Goal: Task Accomplishment & Management: Complete application form

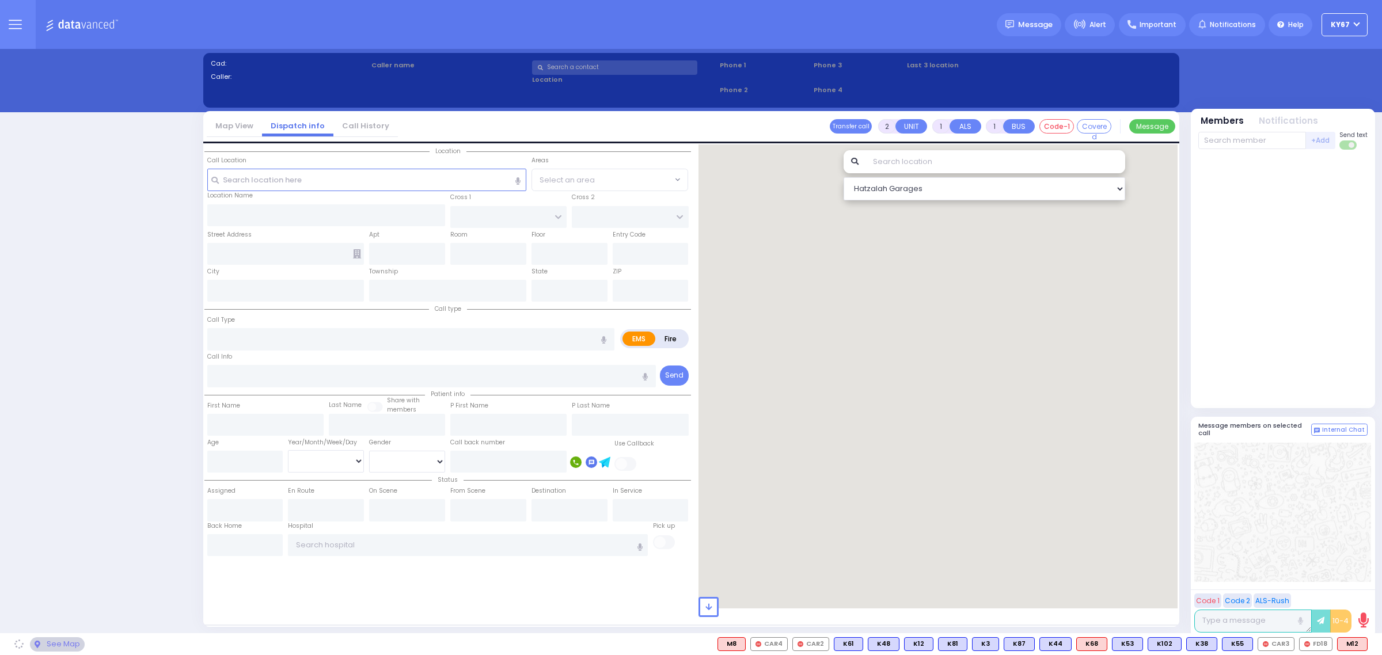
select select "9"
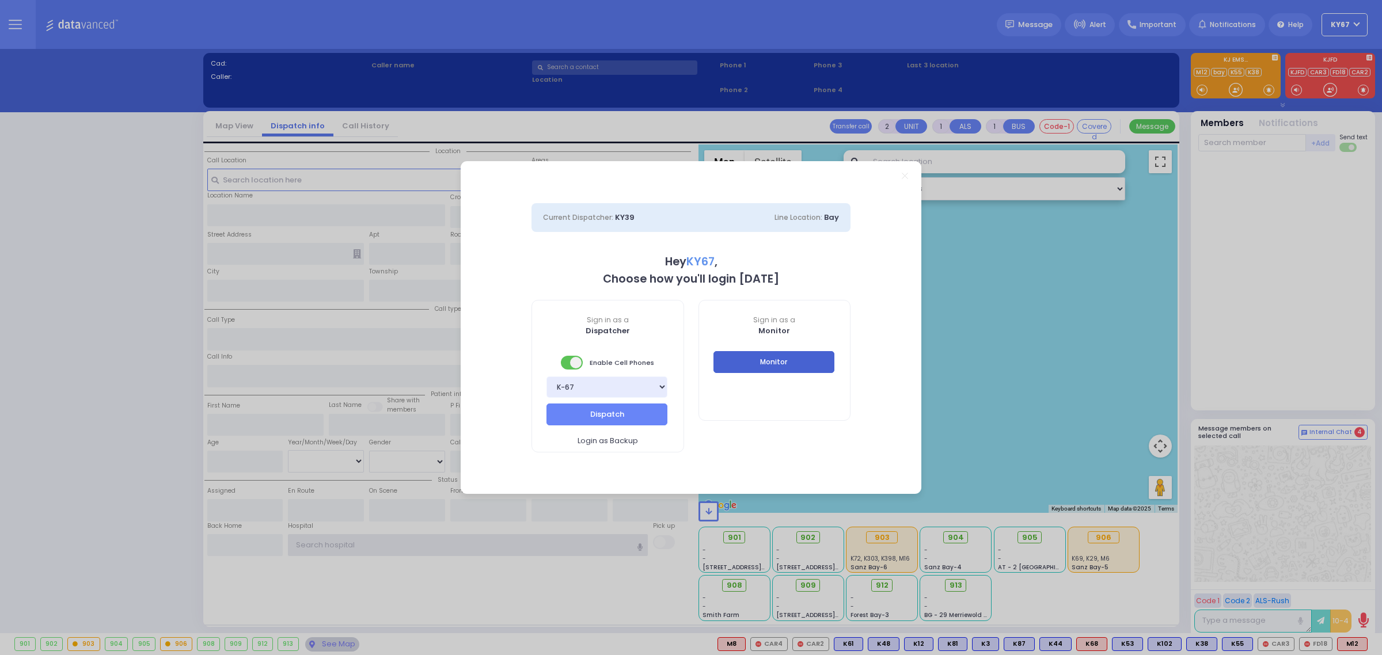
type input "Ky67"
click at [755, 363] on button "Monitor" at bounding box center [773, 362] width 121 height 22
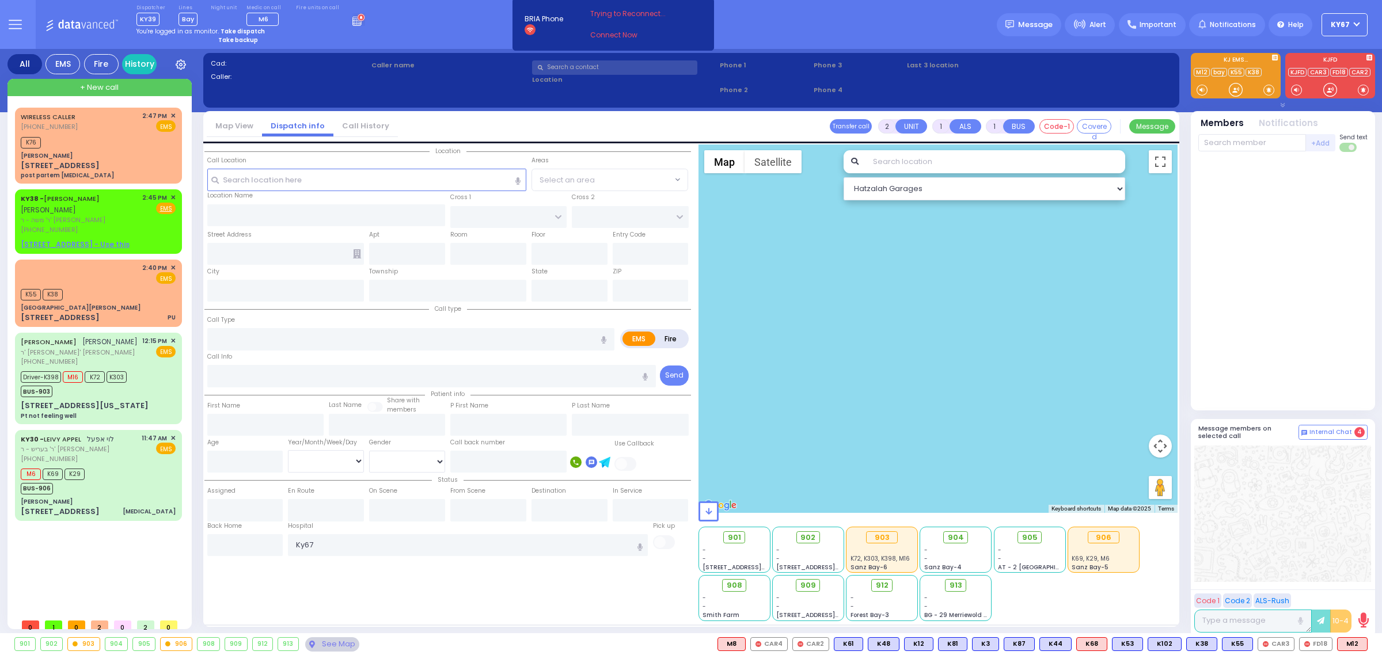
click at [36, 89] on div "+ New call" at bounding box center [99, 87] width 184 height 17
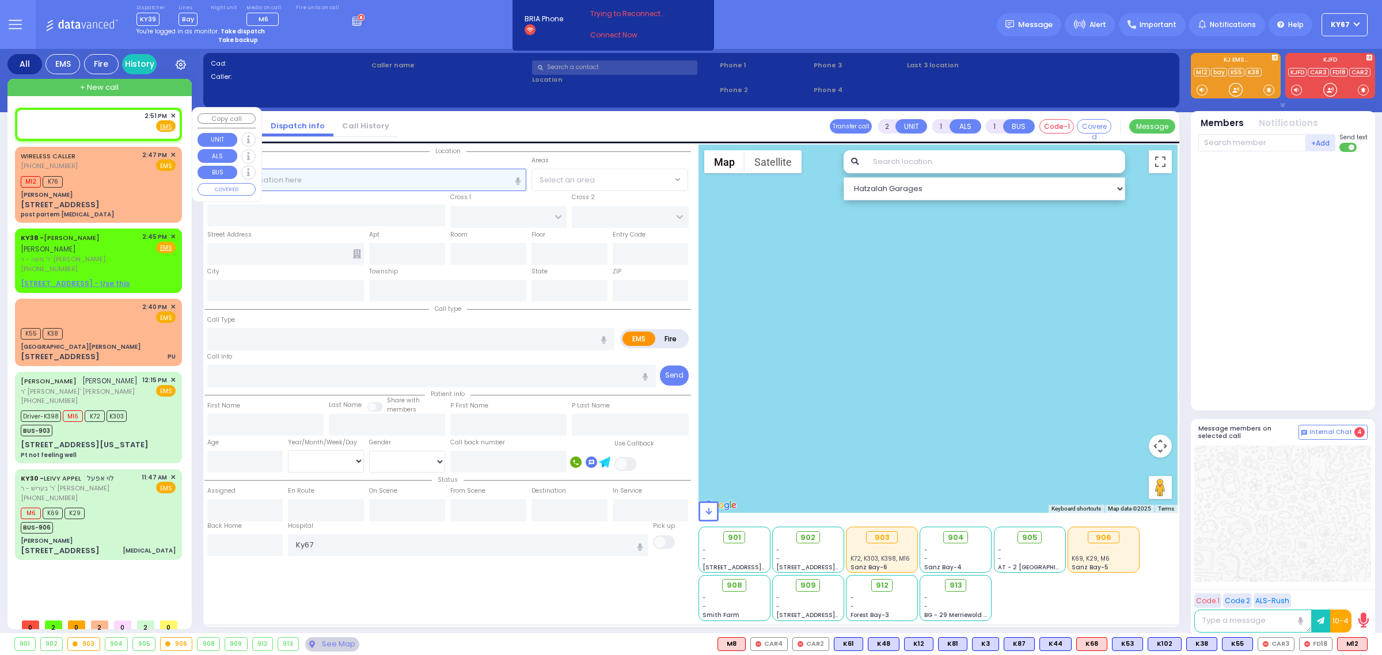
select select
radio input "true"
select select
type input "14:51"
select select
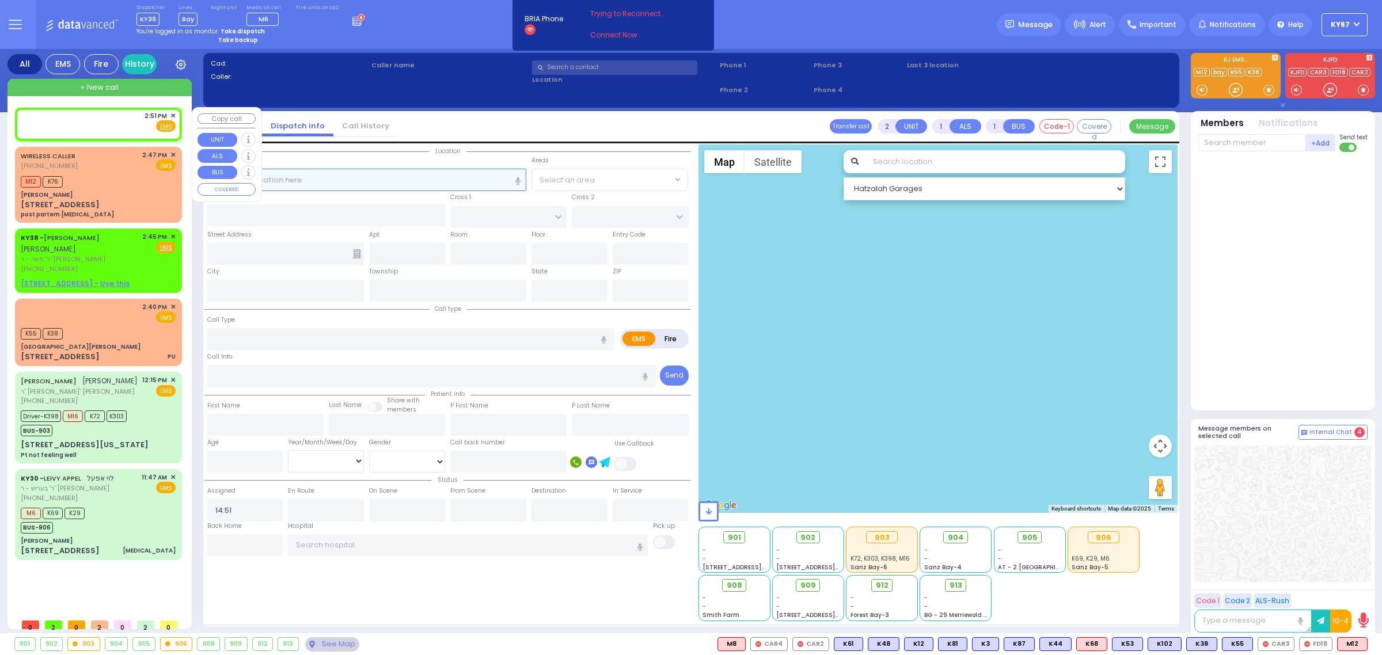
radio input "true"
select select
select select "Hatzalah Garages"
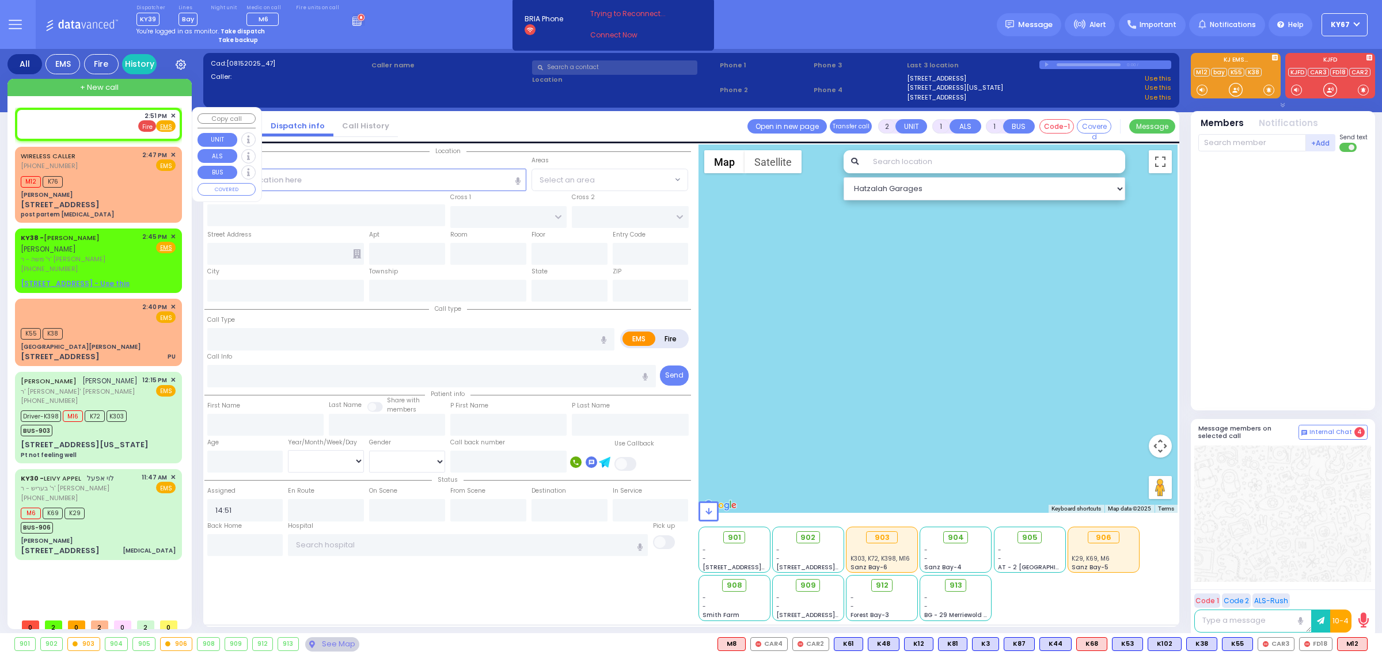
click at [148, 123] on span "Fire" at bounding box center [147, 126] width 18 height 12
select select
radio input "true"
select select
select select "Hatzalah Garages"
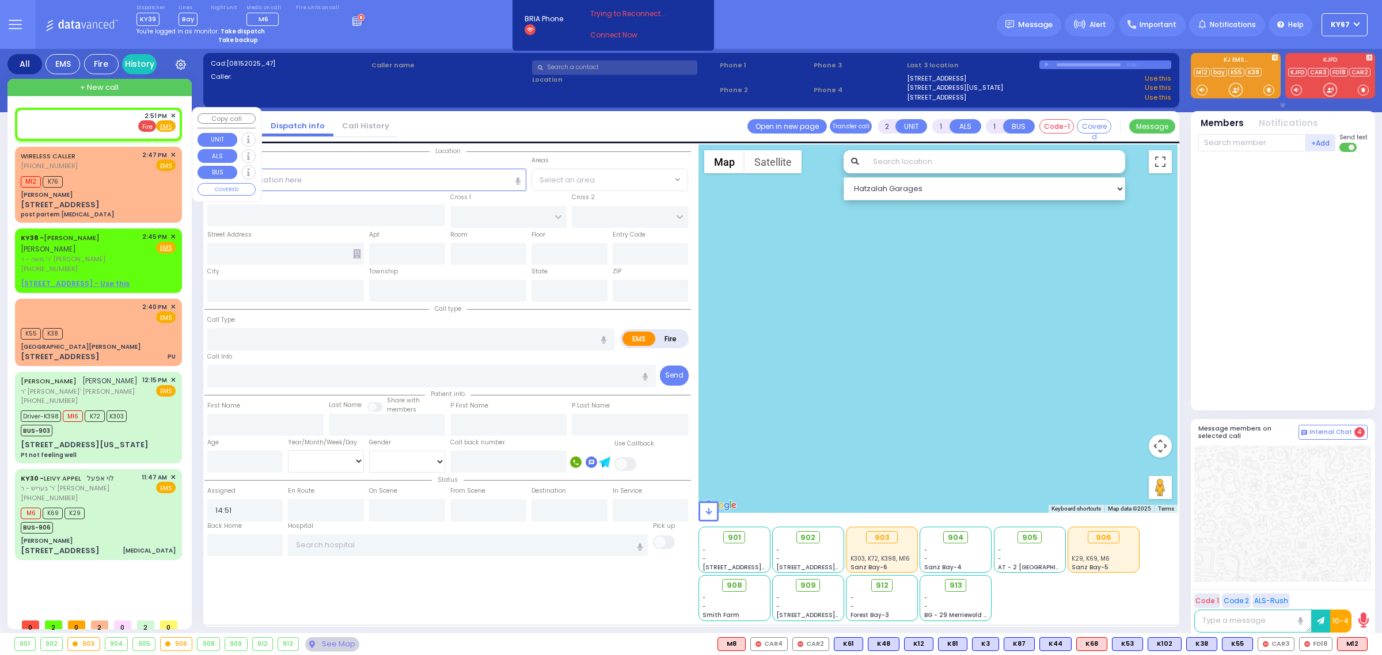
click at [147, 128] on span "Fire" at bounding box center [147, 126] width 18 height 12
select select
radio input "false"
radio input "true"
select select
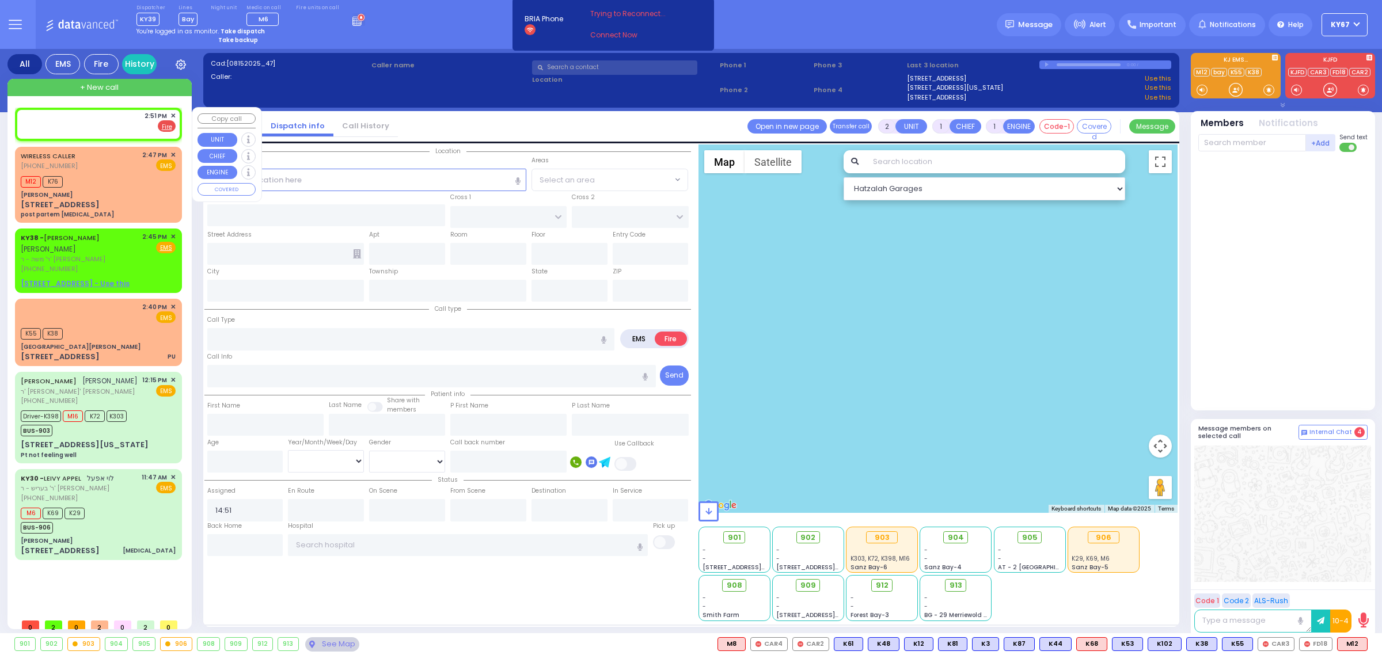
select select "Hatzalah Garages"
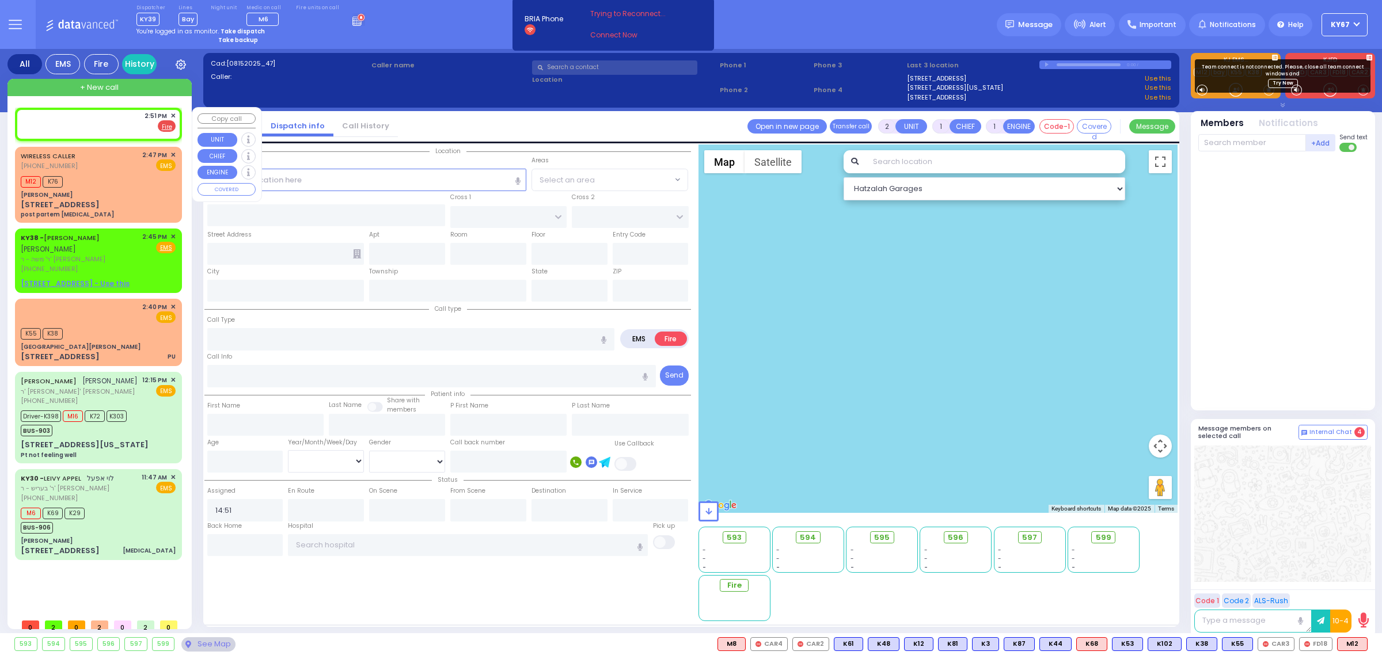
click at [107, 126] on div "2:51 PM ✕ EMS Fire" at bounding box center [98, 121] width 155 height 21
select select
radio input "true"
select select
select select "Hatzalah Garages"
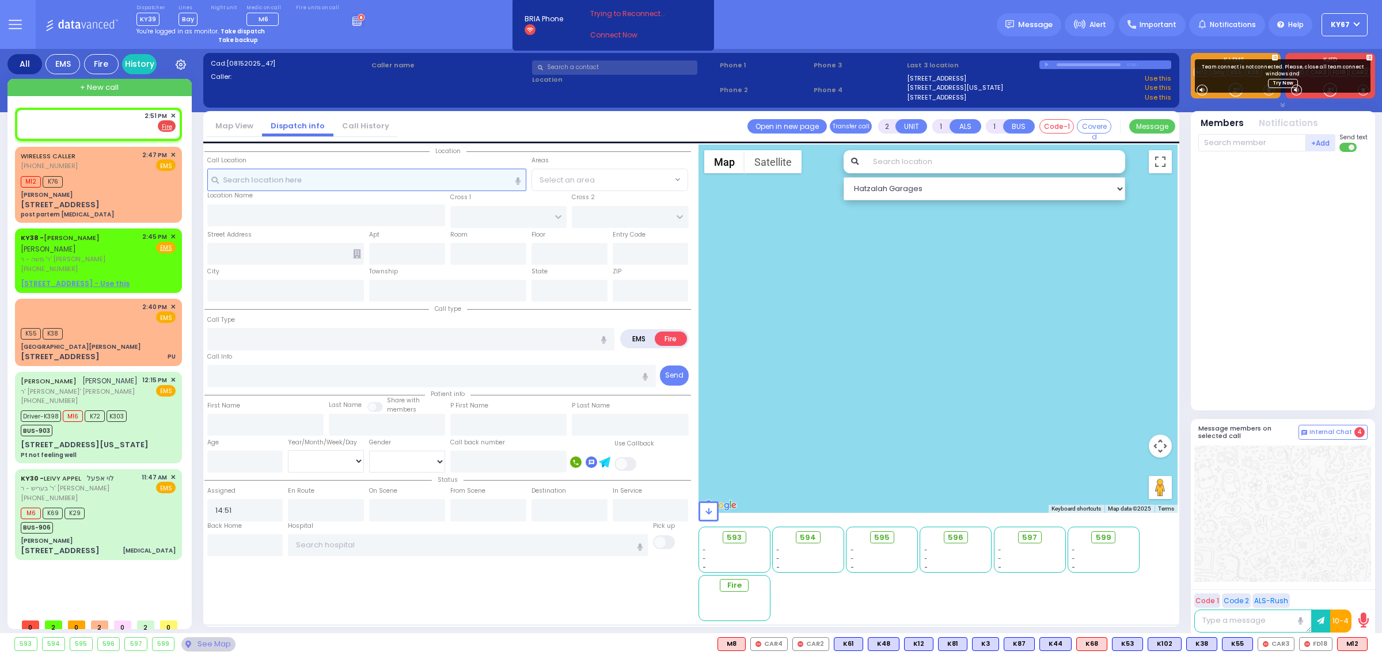
click at [252, 185] on input "text" at bounding box center [366, 180] width 319 height 22
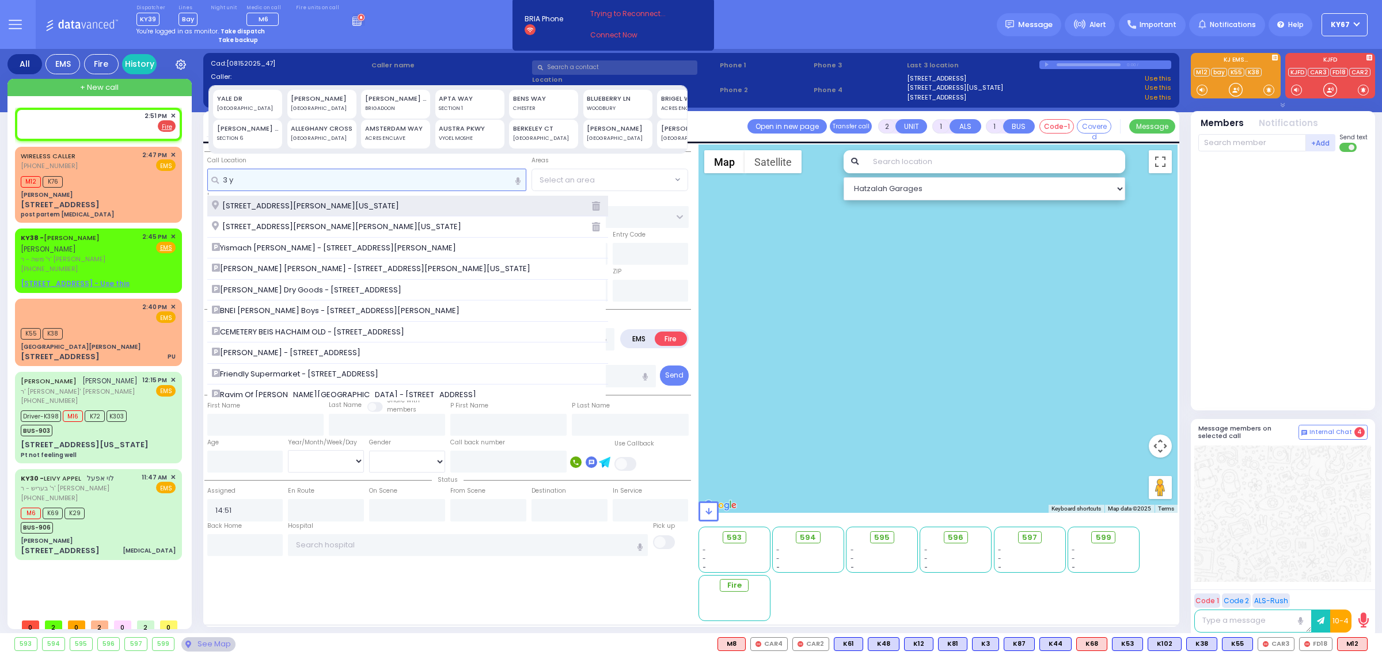
type input "3 y"
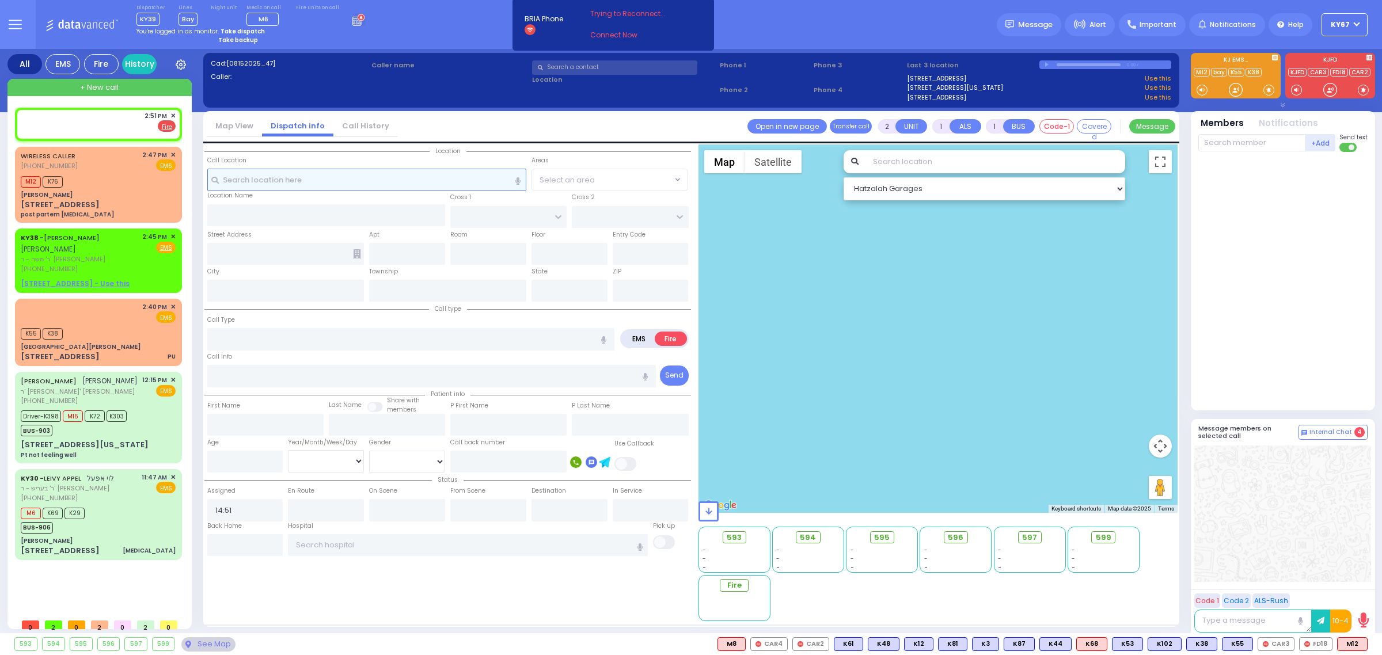
select select
radio input "true"
select select
select select "Hatzalah Garages"
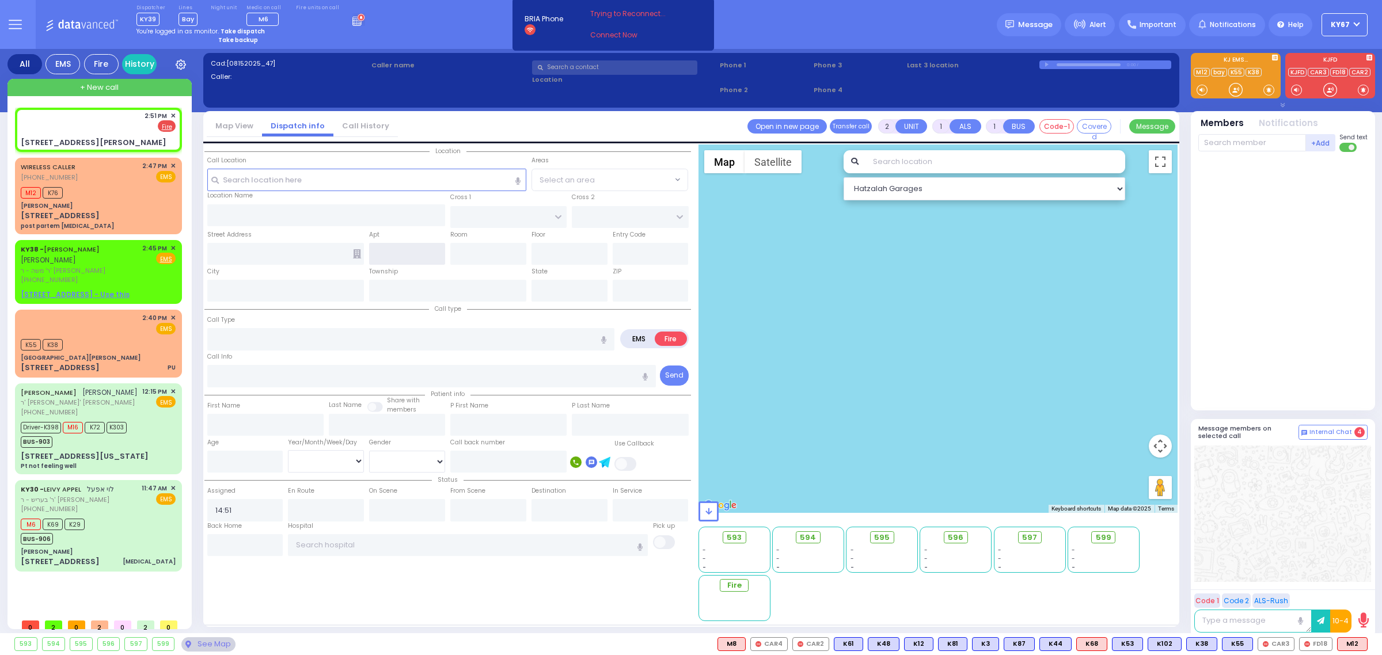
type input "[PERSON_NAME] BLVD"
type input "MERON DR"
type input "[STREET_ADDRESS][PERSON_NAME]"
type input "Monroe"
type input "[US_STATE]"
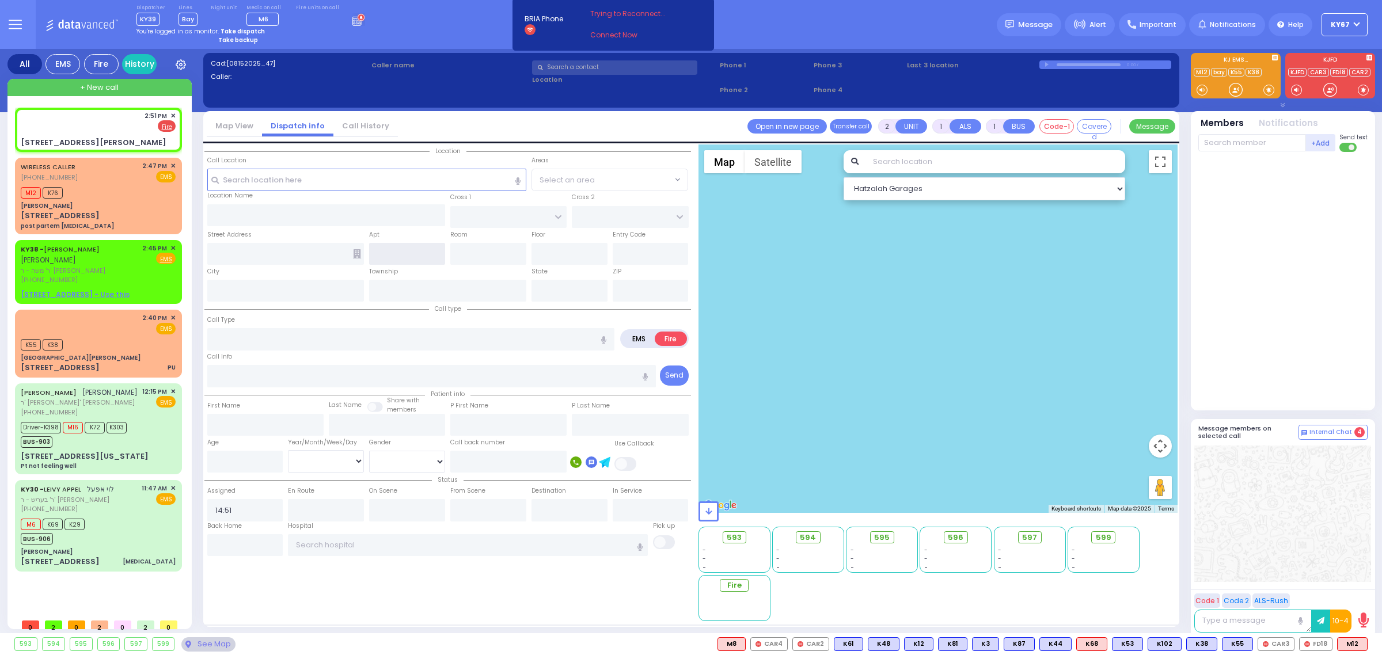
type input "10950"
select select "SECTION 6"
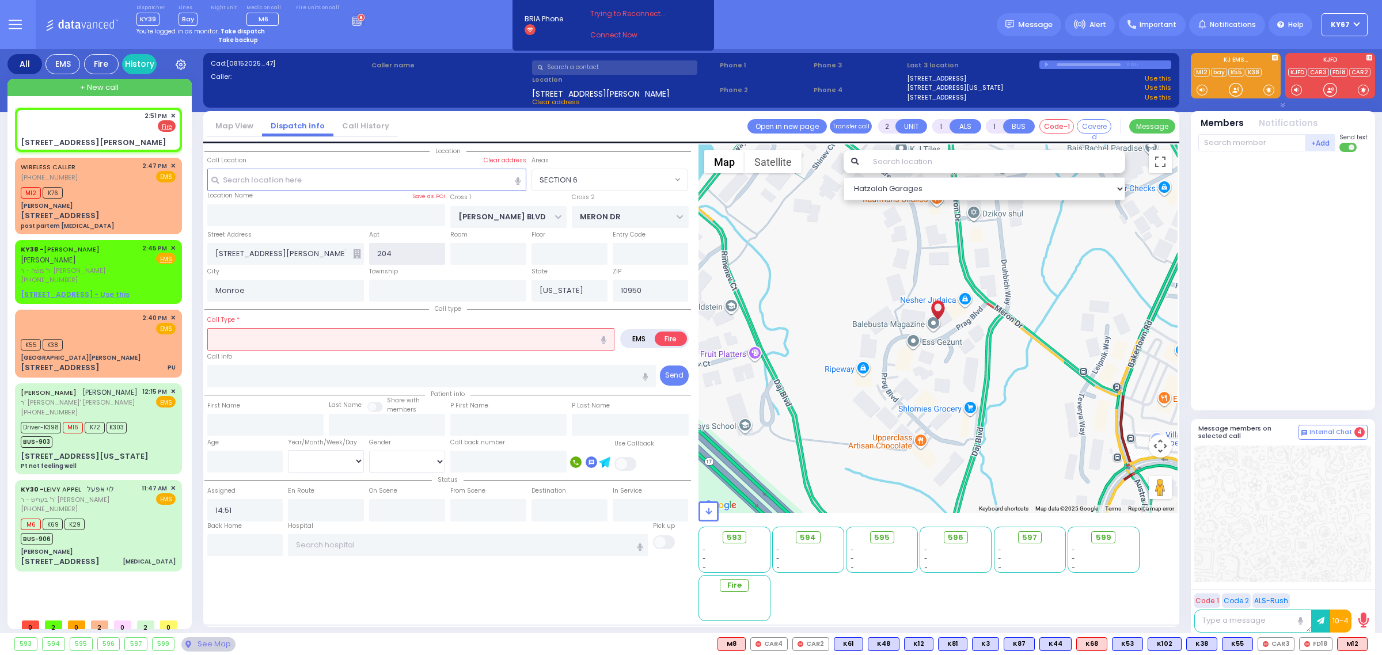
type input "204"
click at [332, 338] on input "text" at bounding box center [410, 339] width 407 height 22
type input "o"
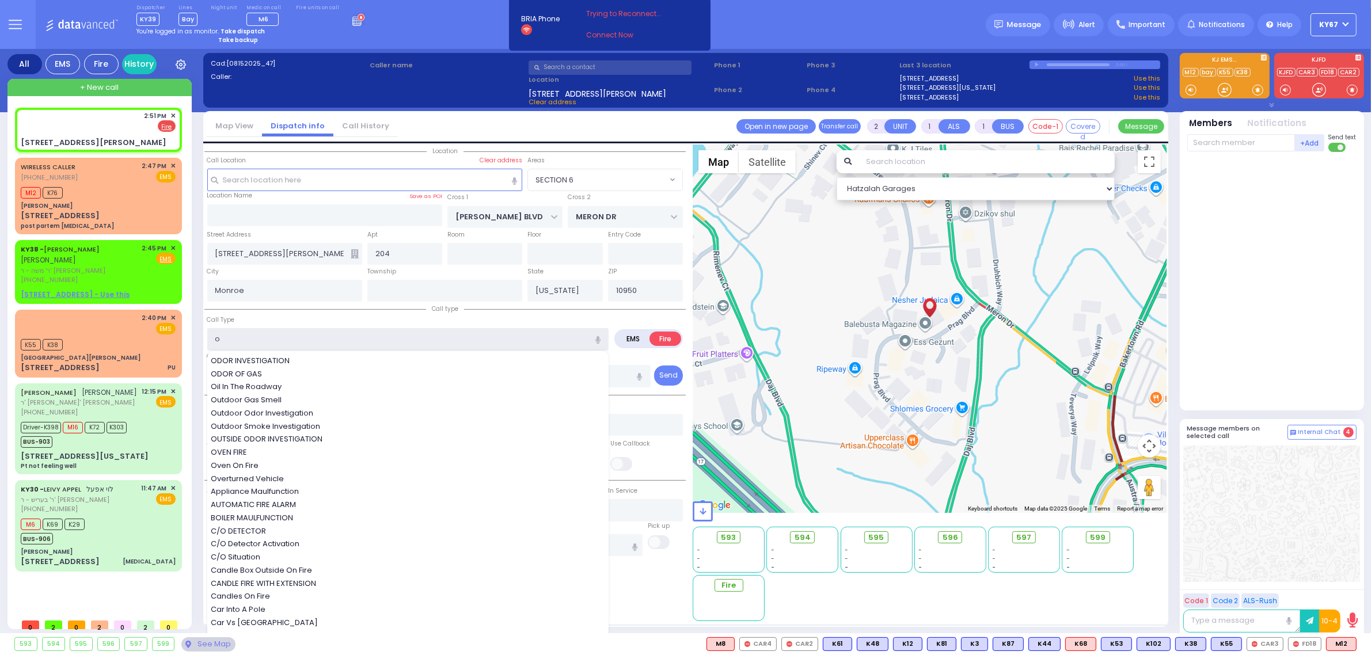
select select
type input "od"
radio input "true"
select select
select select "Hatzalah Garages"
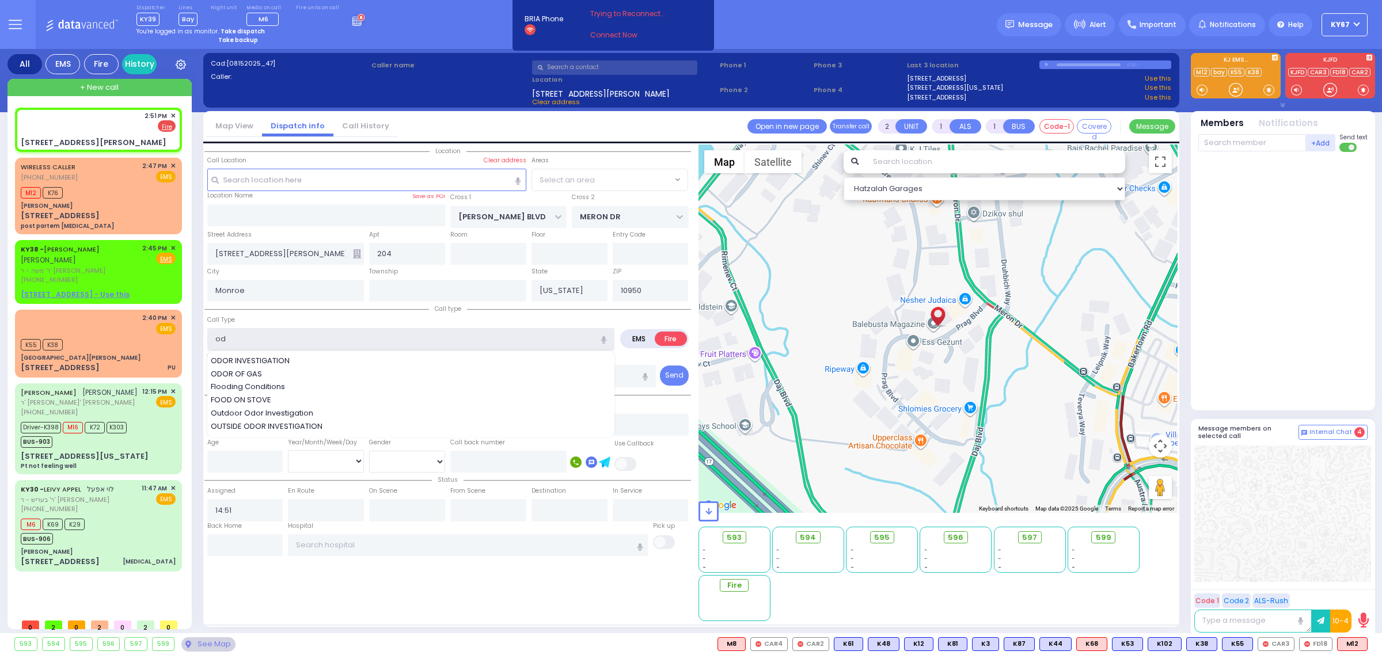
type input "odo"
select select "SECTION 6"
type input "odor"
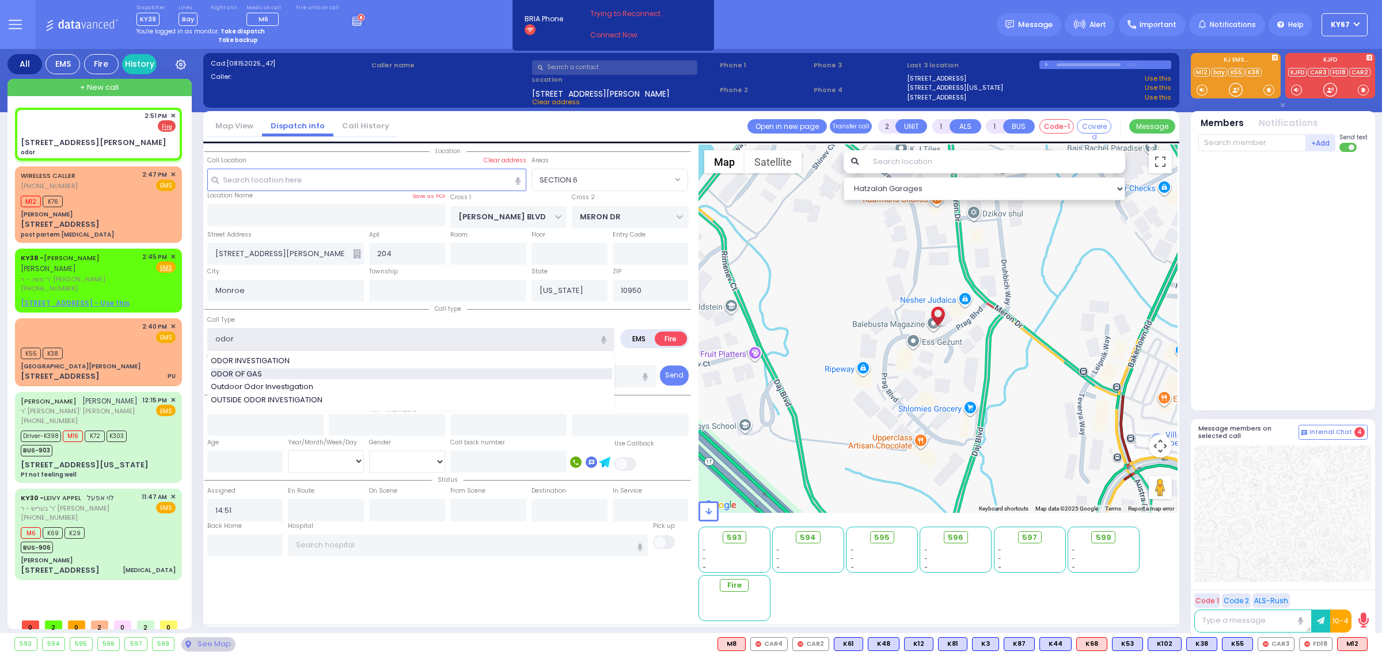
select select
radio input "true"
select select
select select "Hatzalah Garages"
select select "SECTION 6"
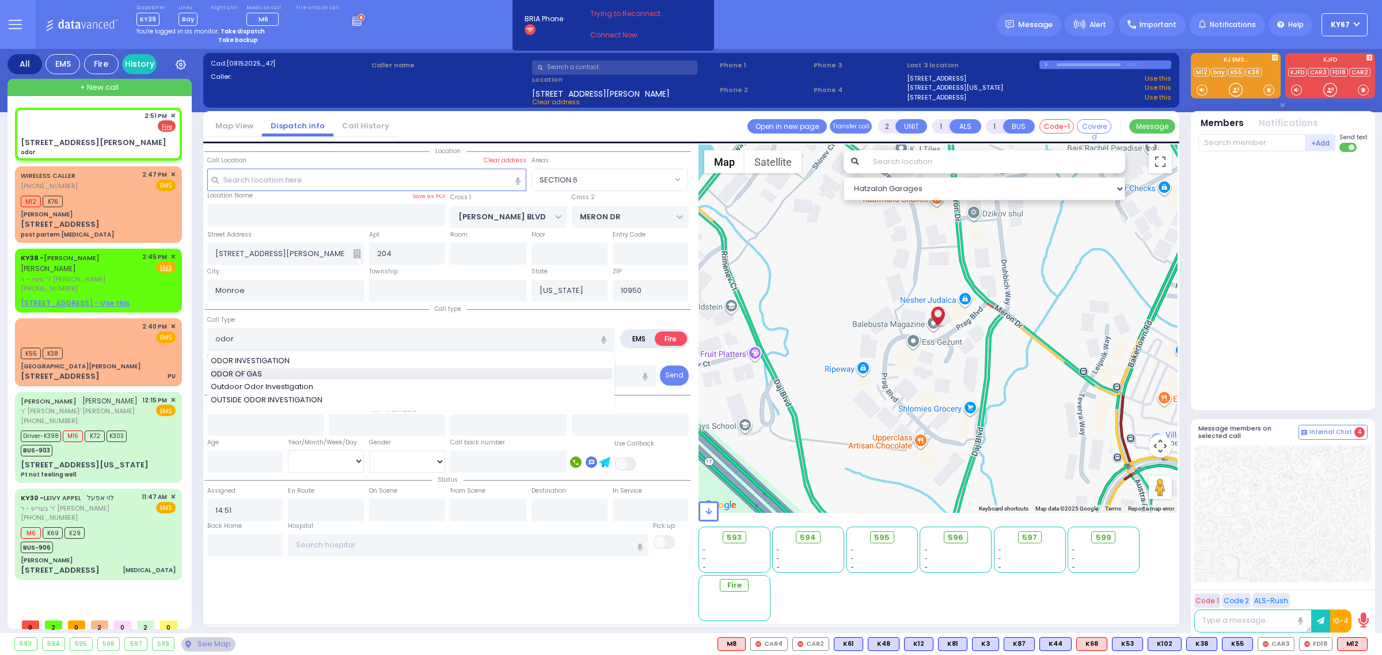
click at [260, 369] on span "ODOR OF GAS" at bounding box center [238, 375] width 55 height 12
type input "ODOR OF GAS"
select select
radio input "true"
select select
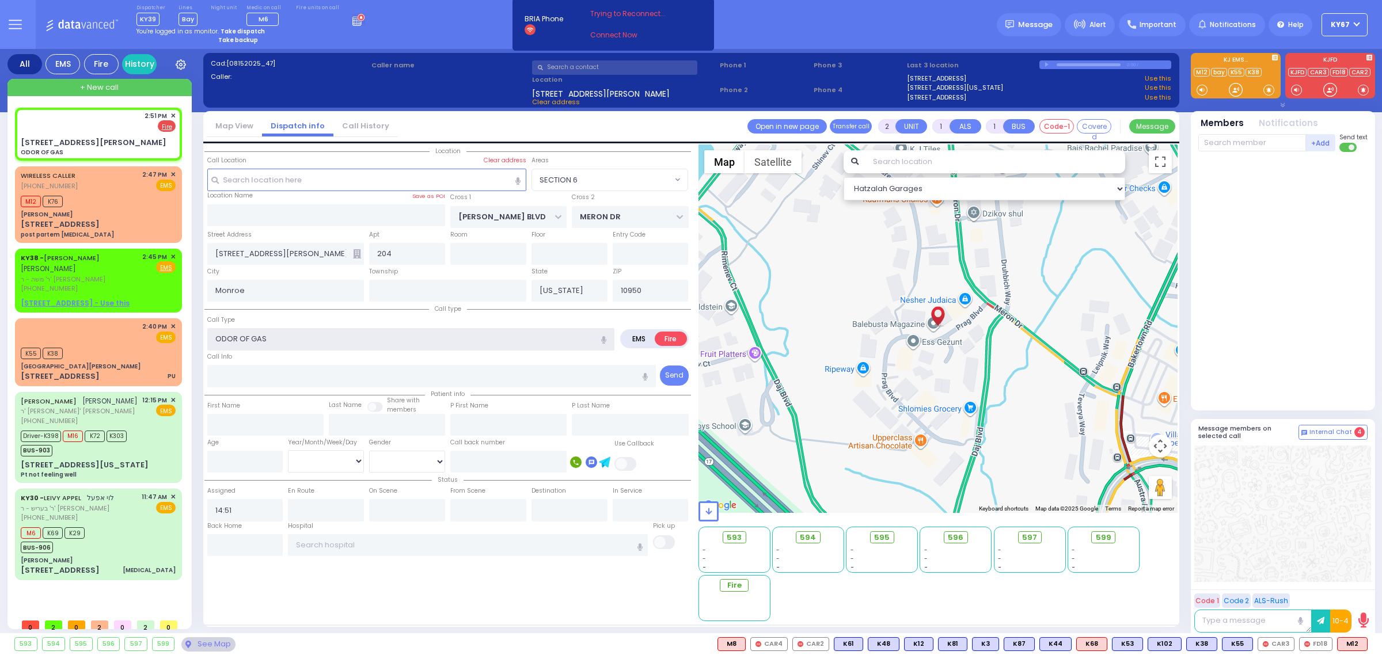
select select "Hatzalah Garages"
select select "SECTION 6"
select select
radio input "true"
select select
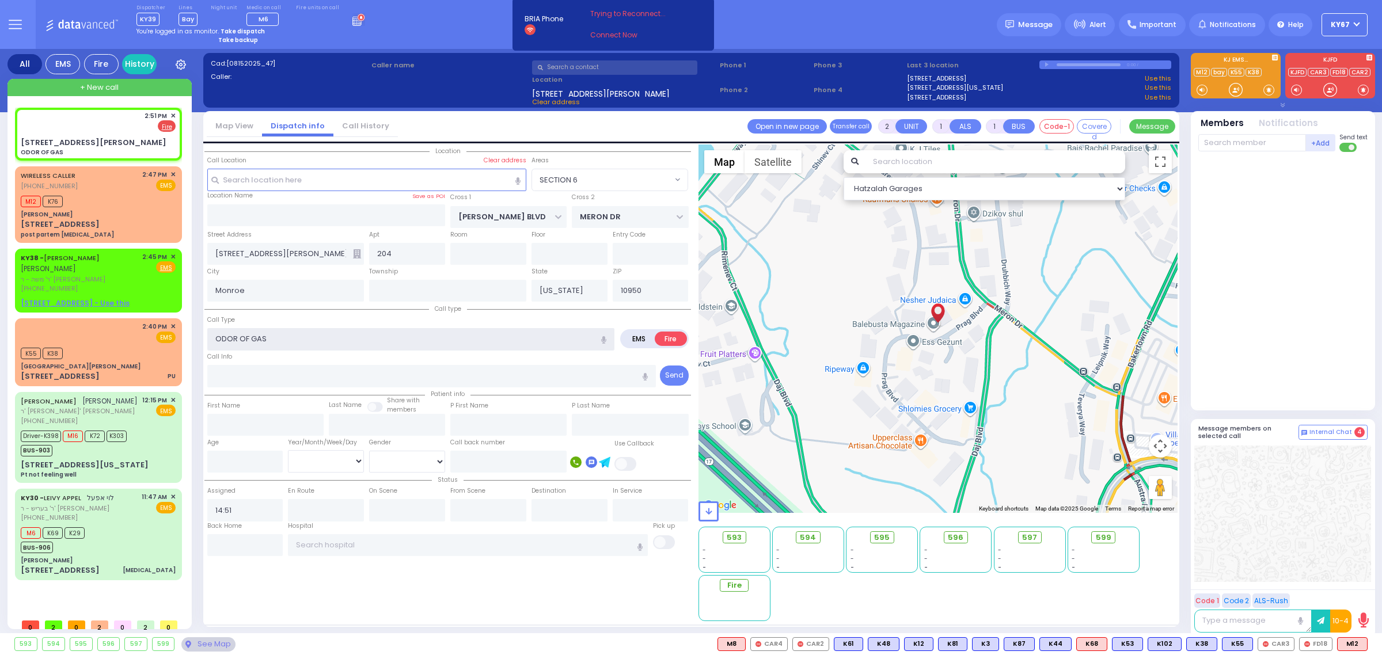
select select "Hatzalah Garages"
select select "SECTION 6"
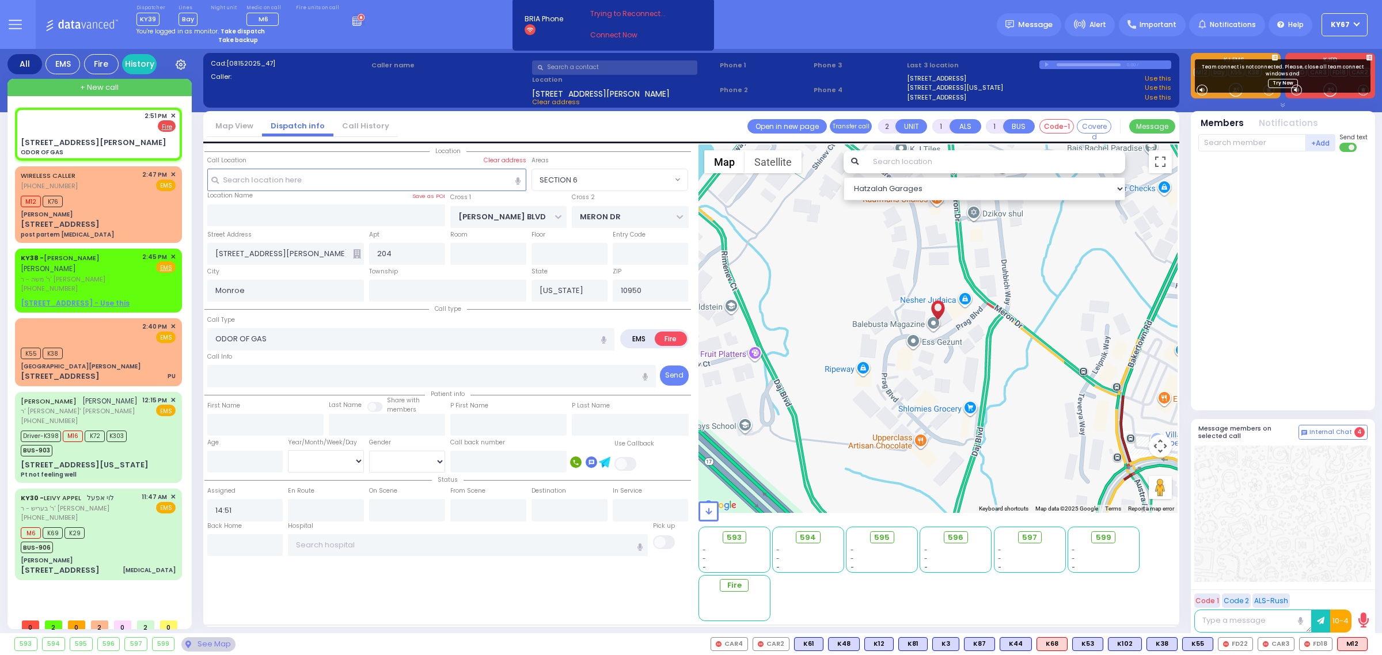
click at [496, 586] on div "Location" at bounding box center [447, 383] width 487 height 477
select select
radio input "true"
select select
select select "Hatzalah Garages"
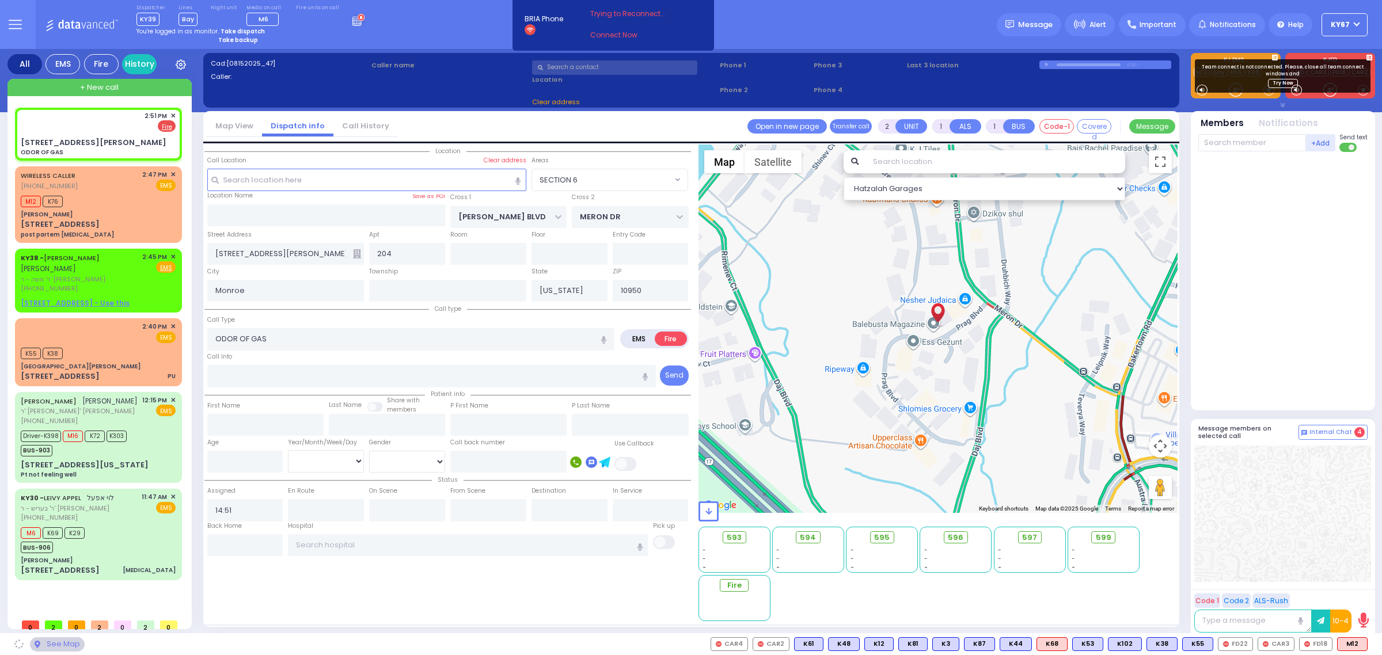
select select "SECTION 6"
click at [1244, 145] on input "text" at bounding box center [1252, 142] width 108 height 17
click at [1311, 644] on span "FD18" at bounding box center [1316, 644] width 32 height 13
click at [1245, 141] on input "text" at bounding box center [1252, 142] width 108 height 17
type input "1"
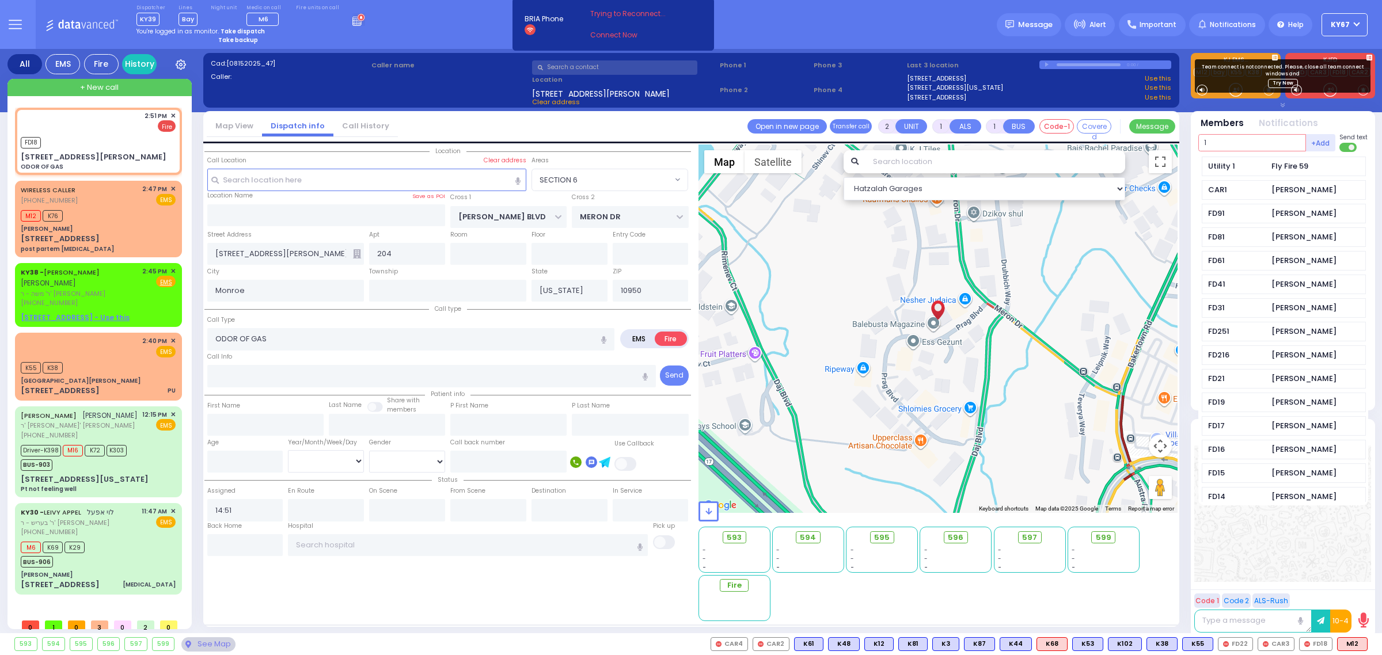
select select
radio input "true"
select select
type input "14:52"
select select "Hatzalah Garages"
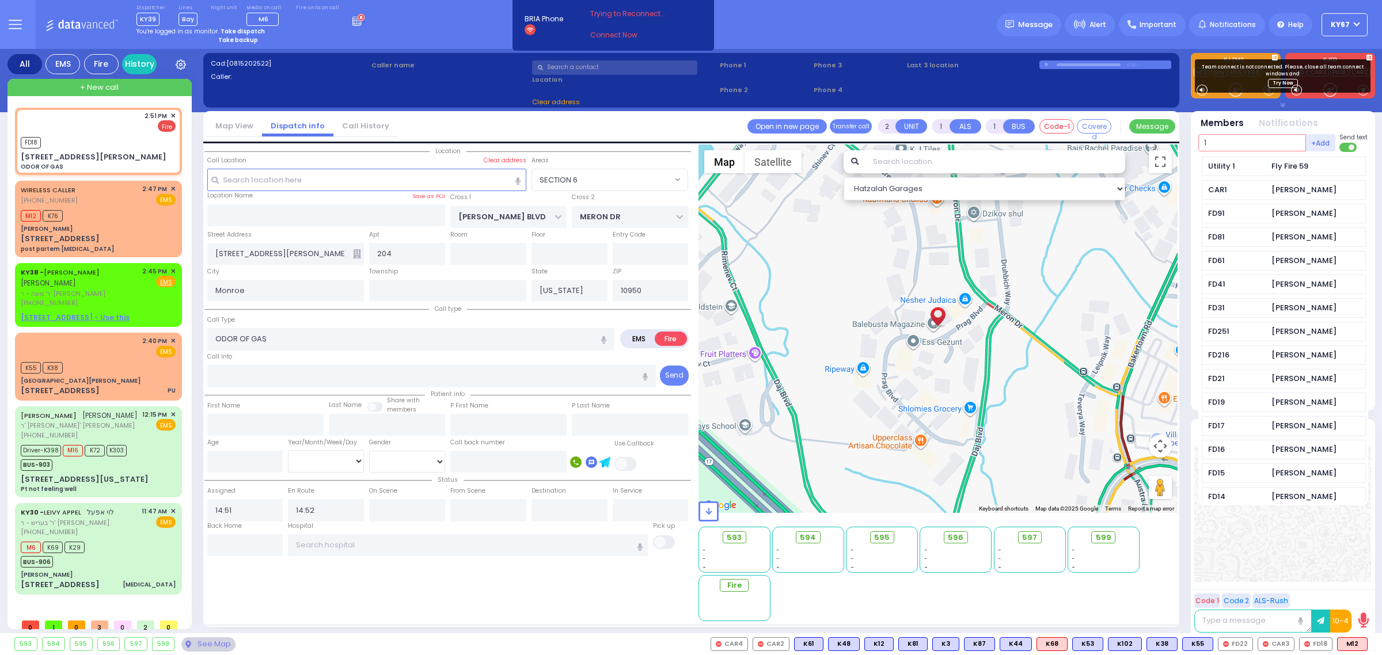
select select "SECTION 6"
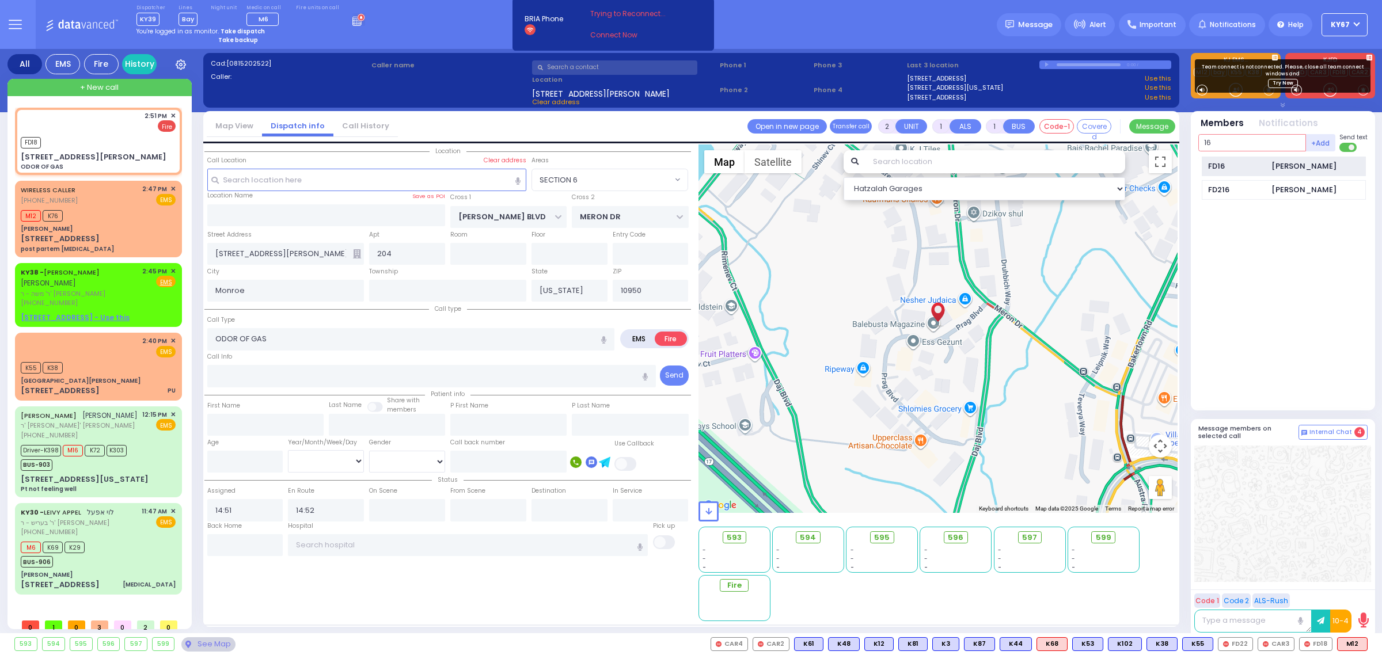
type input "16"
click at [1258, 165] on div "FD16" at bounding box center [1237, 167] width 58 height 12
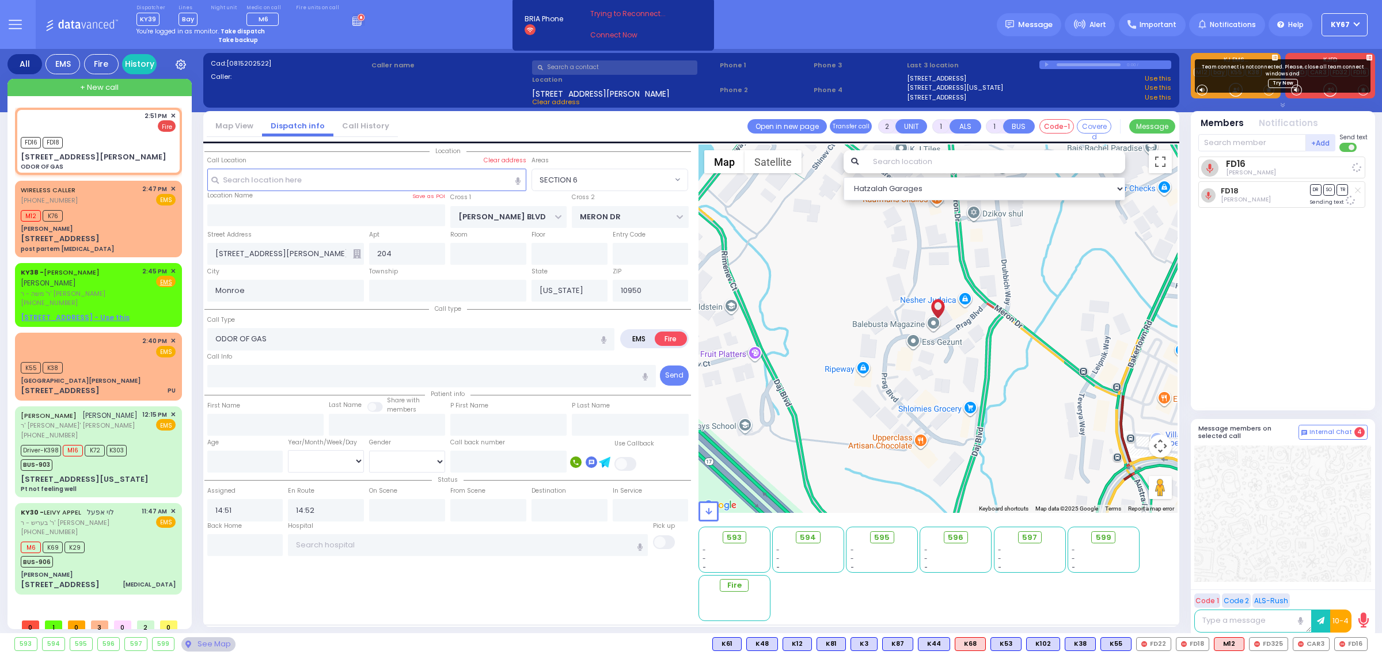
select select
radio input "true"
select select
select select "Hatzalah Garages"
select select "SECTION 6"
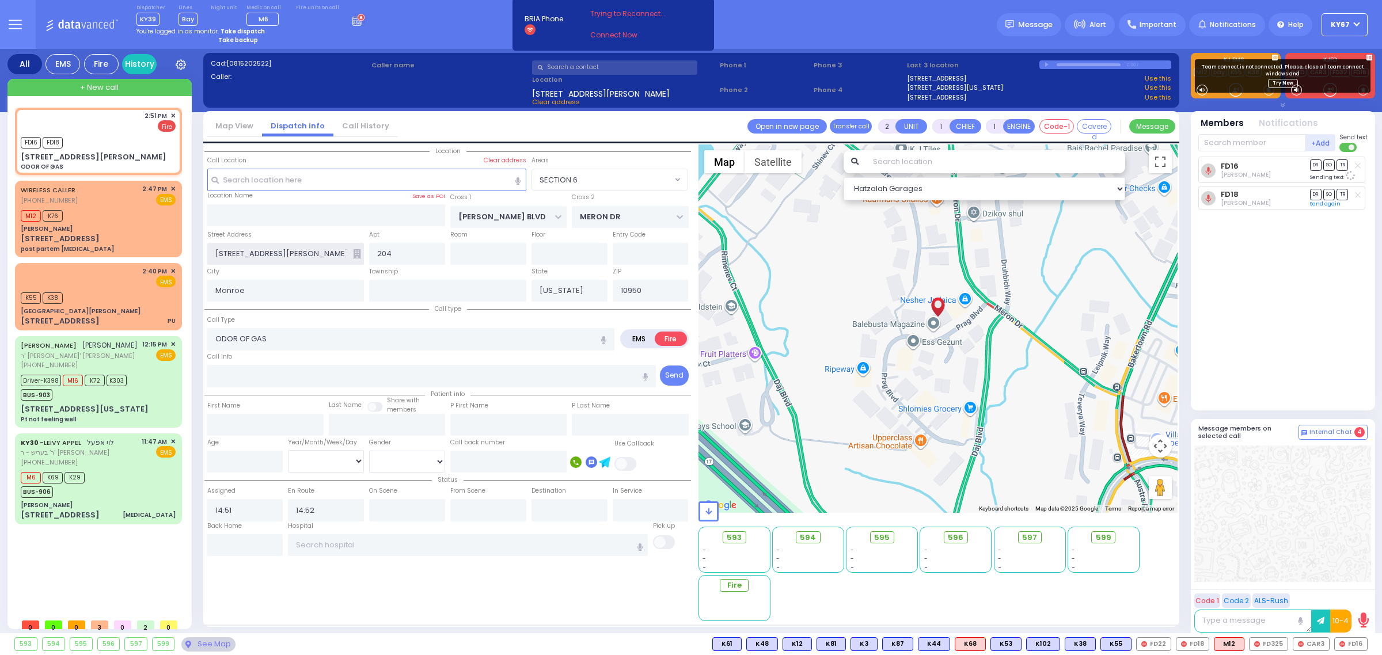
click at [360, 250] on input "[STREET_ADDRESS][PERSON_NAME]" at bounding box center [285, 254] width 157 height 22
click at [351, 251] on input "[STREET_ADDRESS][PERSON_NAME]" at bounding box center [285, 254] width 157 height 22
click at [355, 252] on icon at bounding box center [357, 253] width 8 height 9
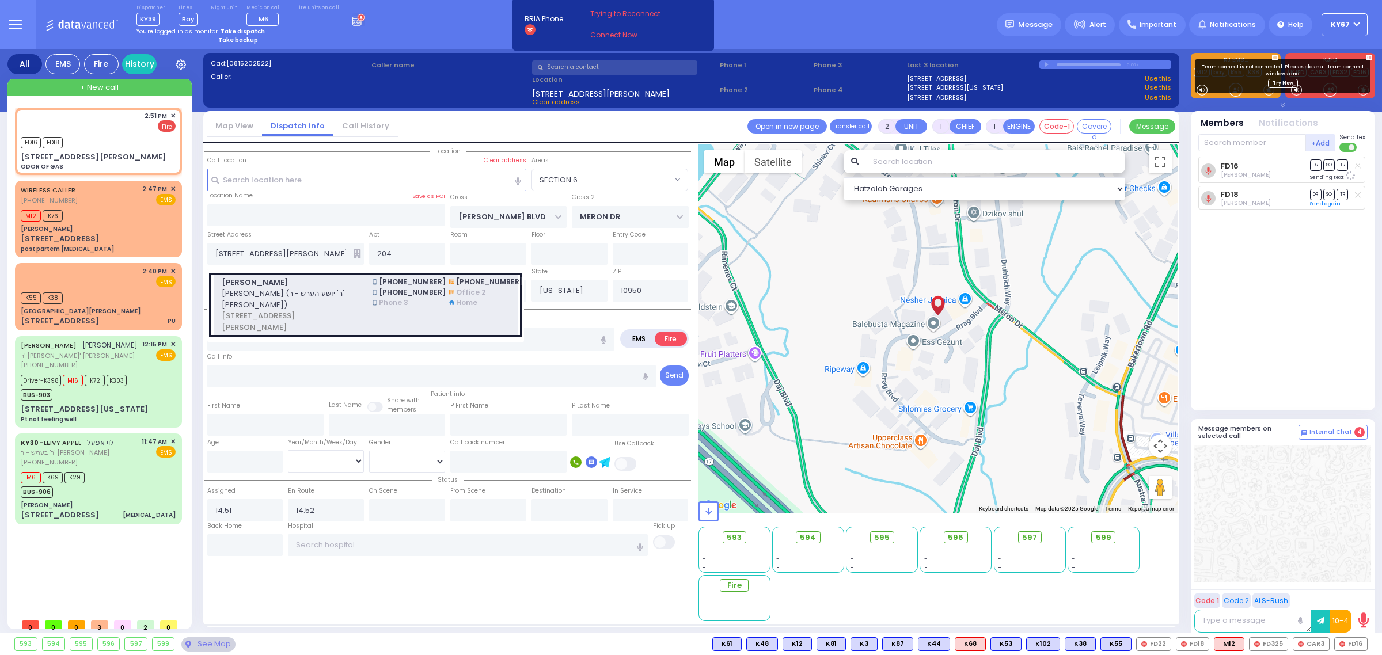
click at [330, 279] on span "[PERSON_NAME]" at bounding box center [291, 283] width 138 height 12
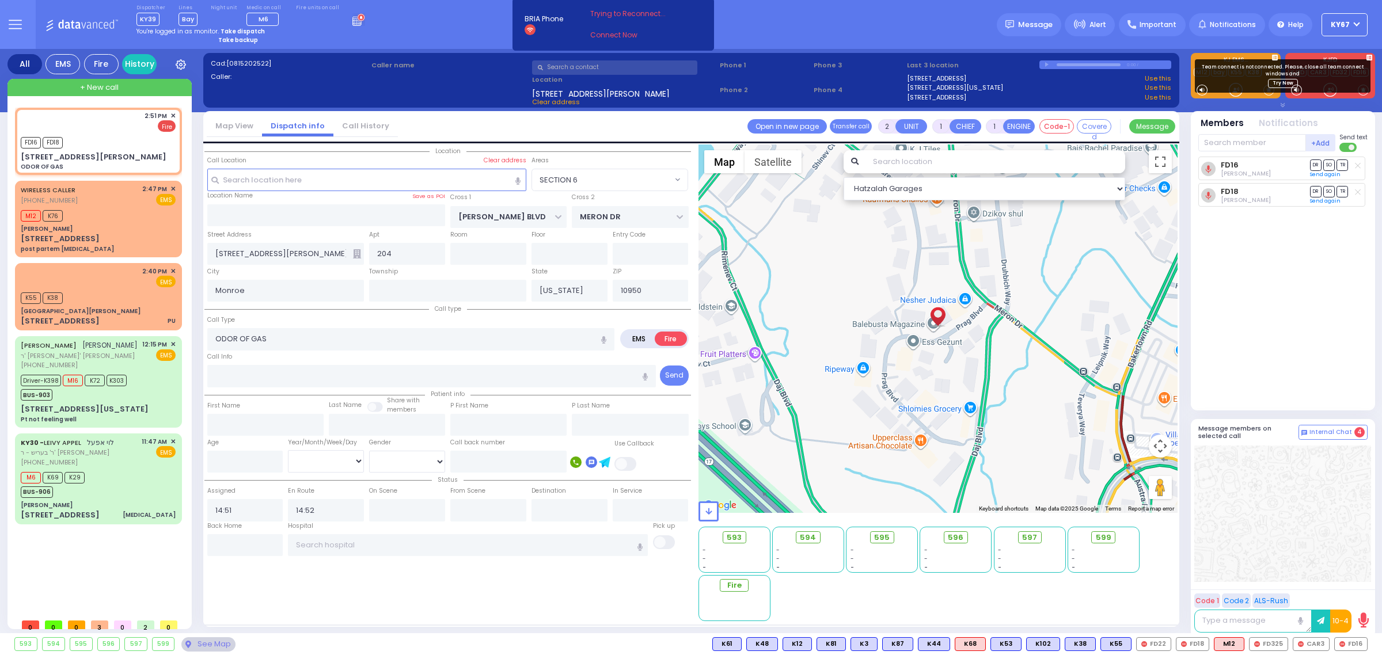
select select
radio input "true"
type input "[PERSON_NAME]"
select select
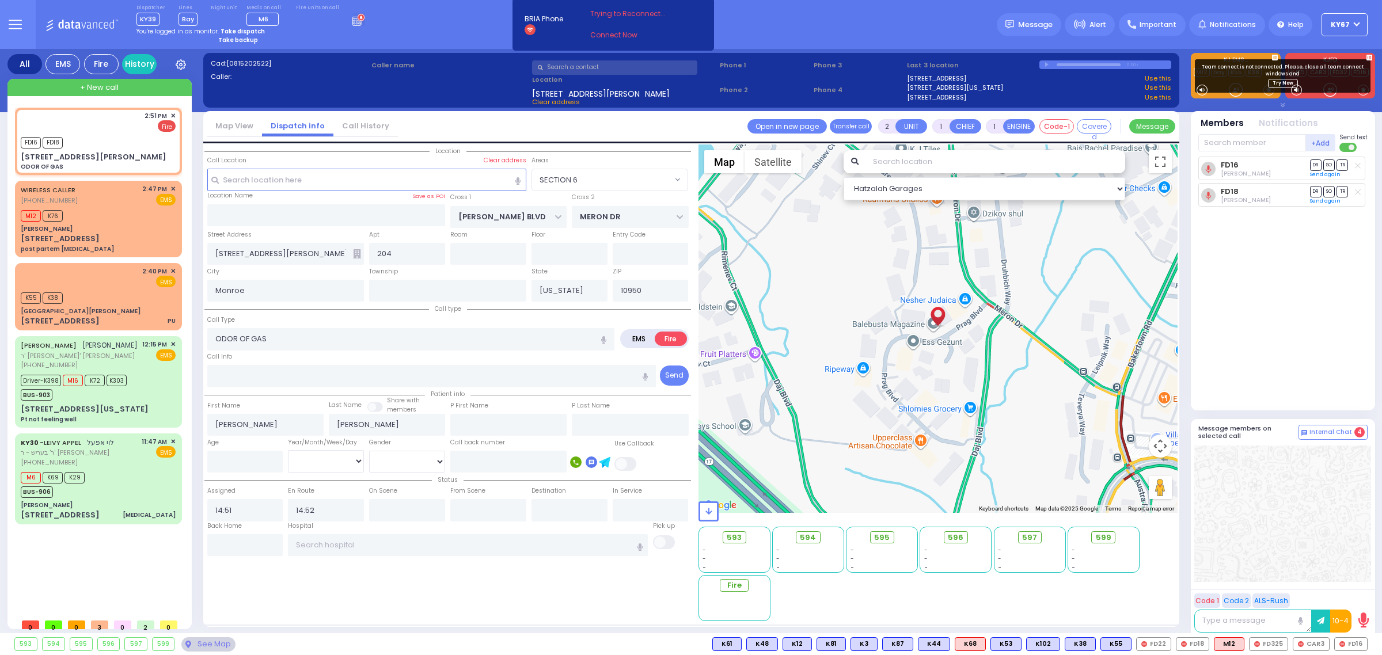
select select "Hatzalah Garages"
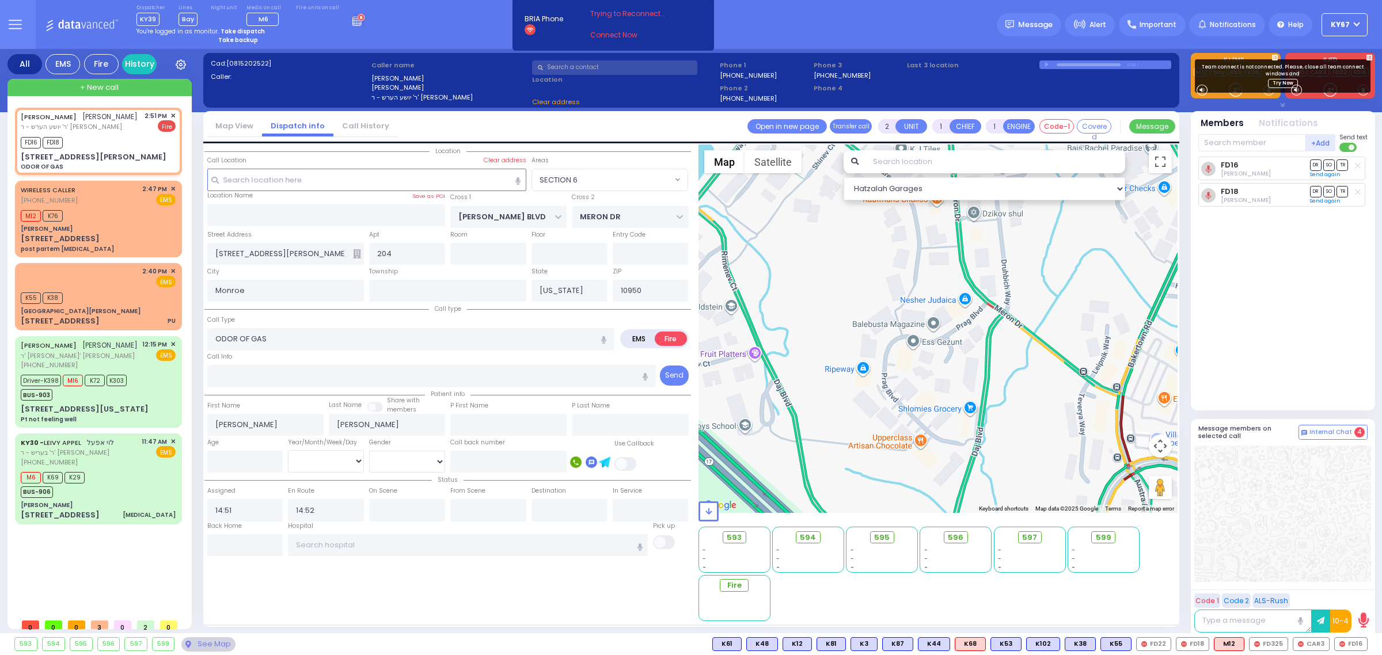
type input "[STREET_ADDRESS][PERSON_NAME]"
select select "SECTION 6"
click at [1222, 142] on input "text" at bounding box center [1252, 142] width 108 height 17
type input "25"
select select
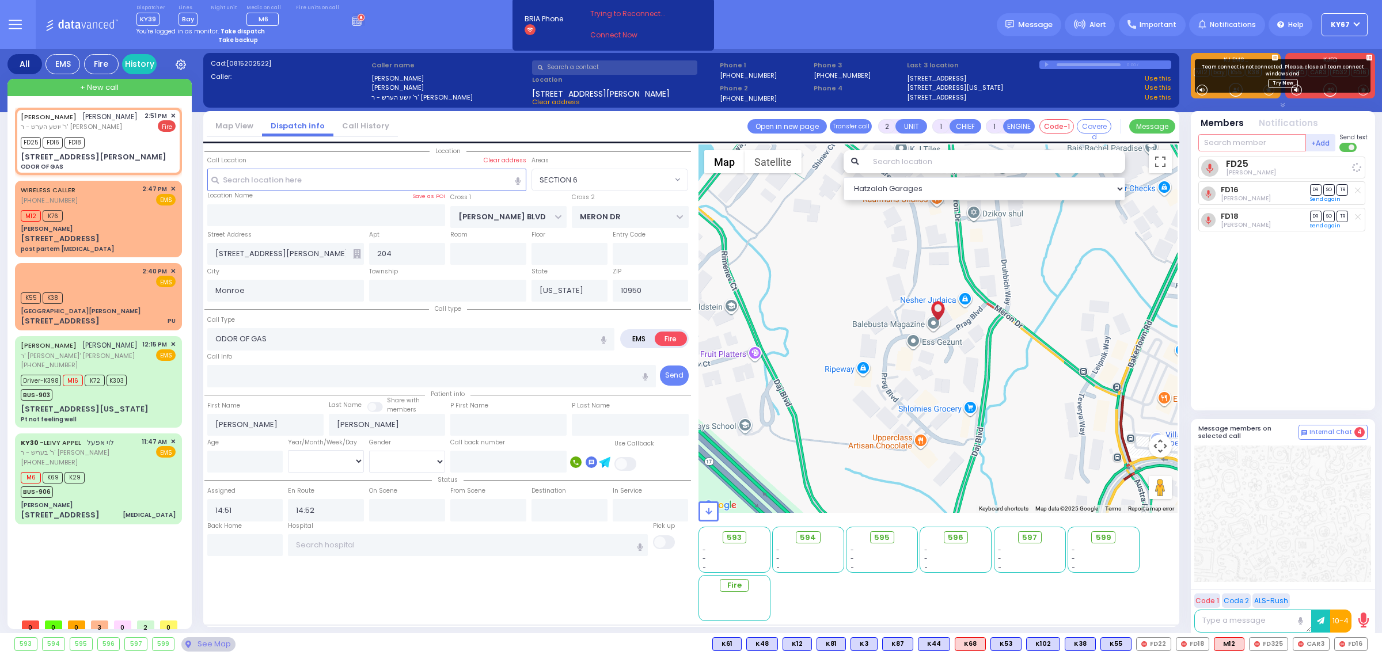
radio input "true"
select select
select select "Hatzalah Garages"
select select "SECTION 6"
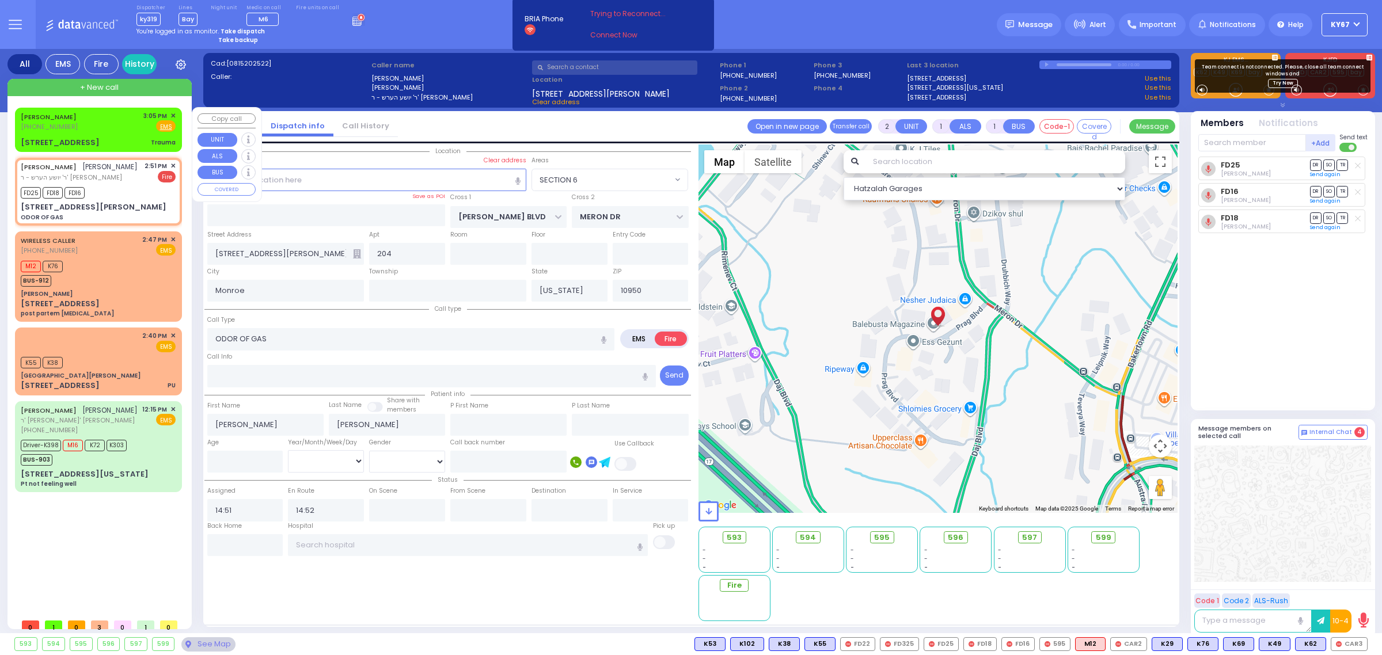
drag, startPoint x: 93, startPoint y: 142, endPoint x: 13, endPoint y: 147, distance: 80.2
click at [13, 147] on div "[PERSON_NAME] [PHONE_NUMBER] 3:05 PM EMS" at bounding box center [99, 363] width 177 height 526
click at [78, 552] on div "[PERSON_NAME] [PHONE_NUMBER] 3:05 PM ✕ EMS Trauma M12" at bounding box center [101, 361] width 172 height 506
click at [883, 543] on span "595" at bounding box center [887, 538] width 16 height 12
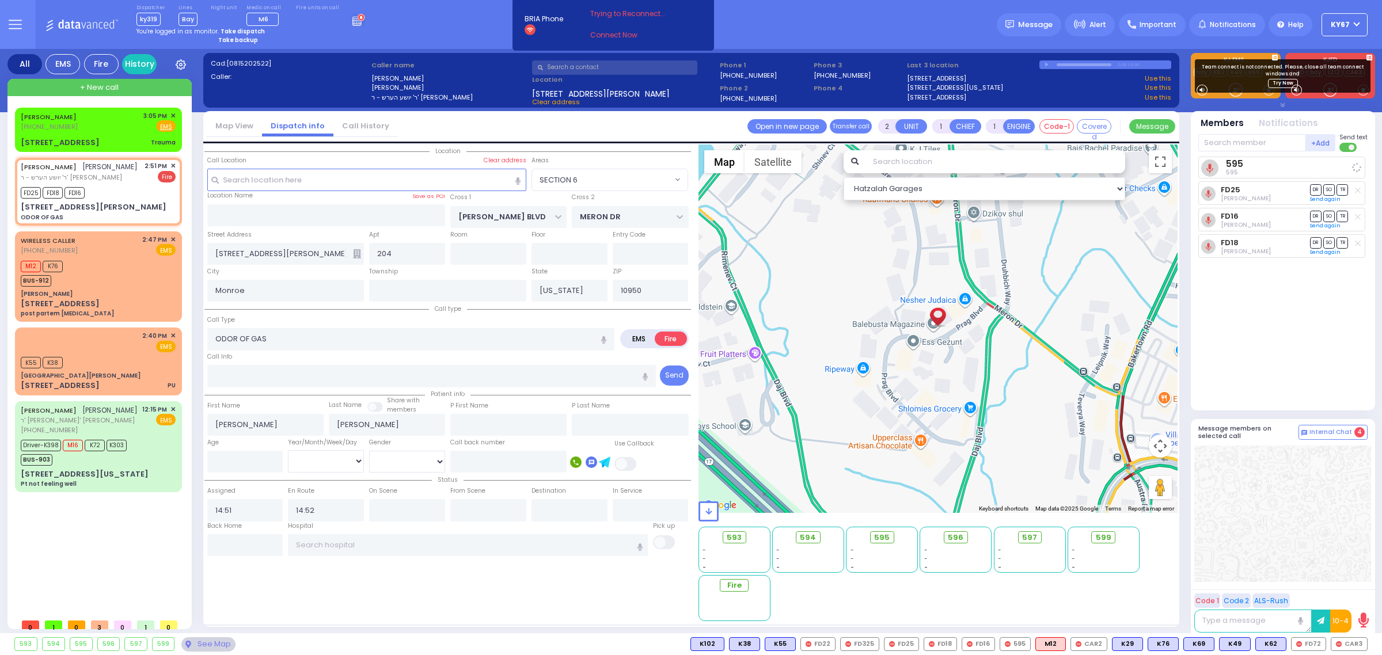
select select
radio input "true"
select select
select select "Hatzalah Garages"
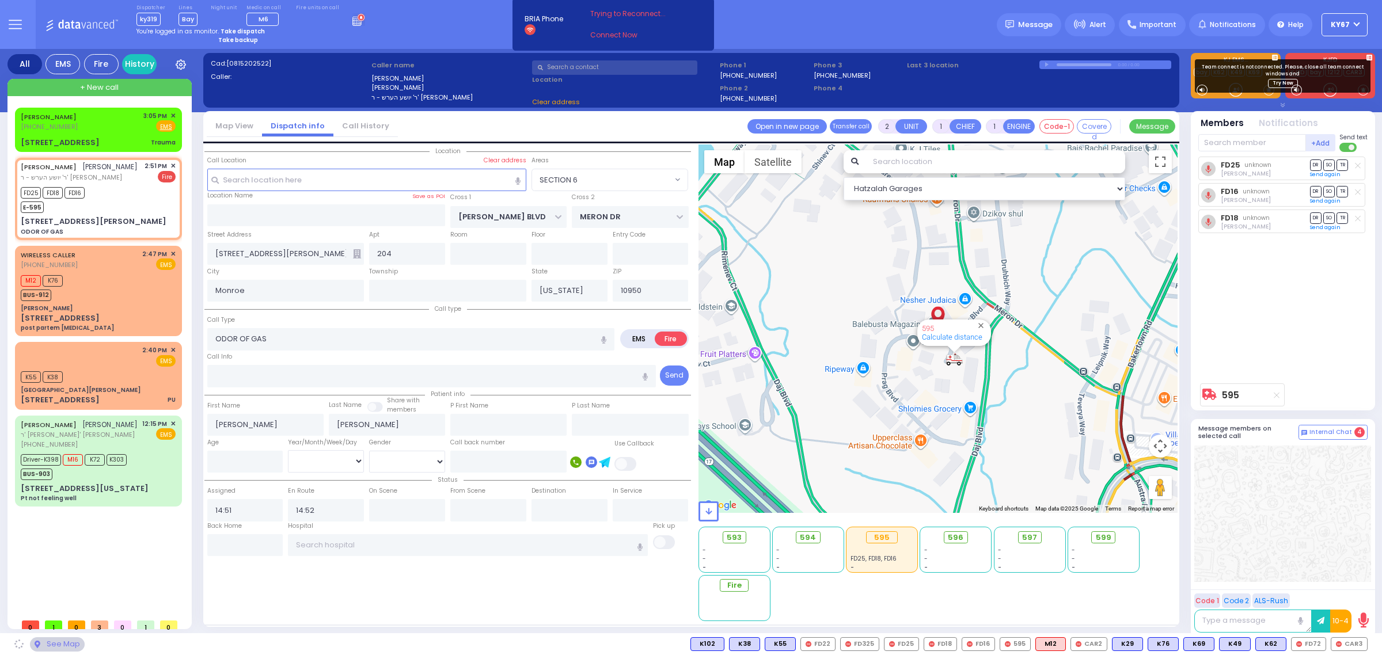
select select "SECTION 6"
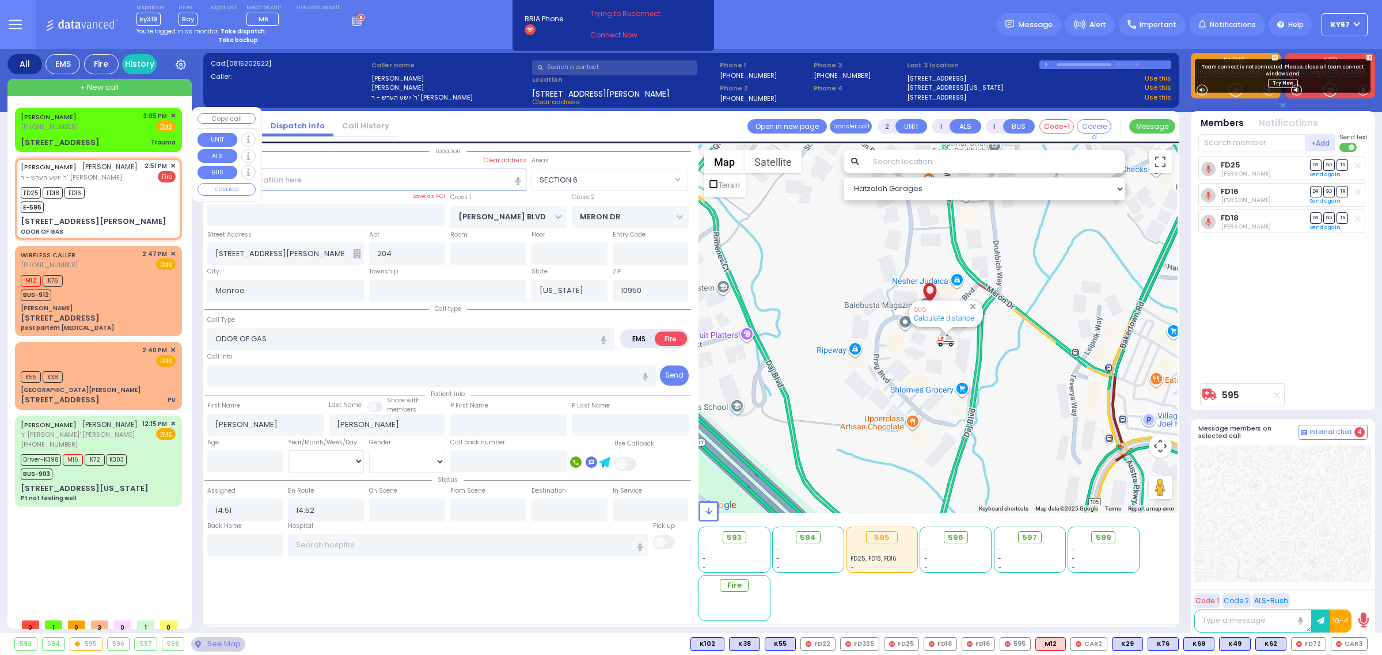
click at [73, 124] on div "[PERSON_NAME] [PHONE_NUMBER] 3:05 PM ✕ Fire EMS" at bounding box center [98, 121] width 155 height 21
type input "0"
select select
type input "Trauma"
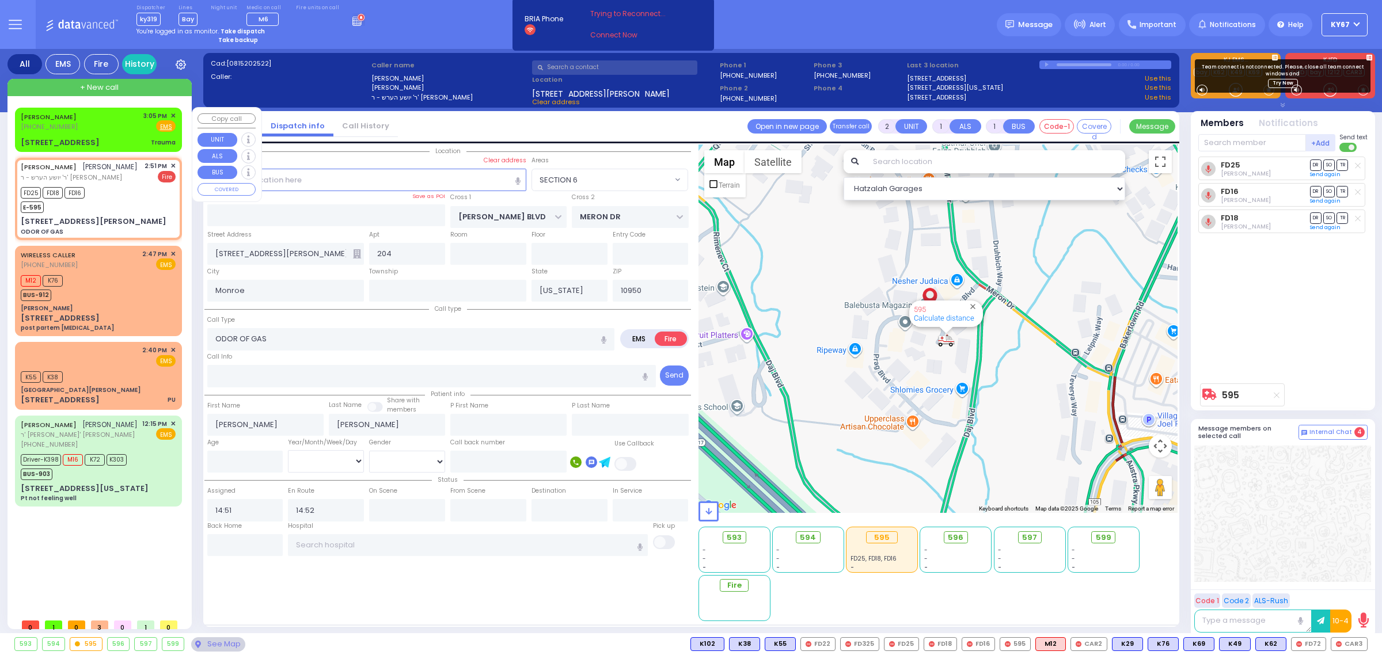
radio input "true"
select select
type input "15:05"
select select "Hatzalah Garages"
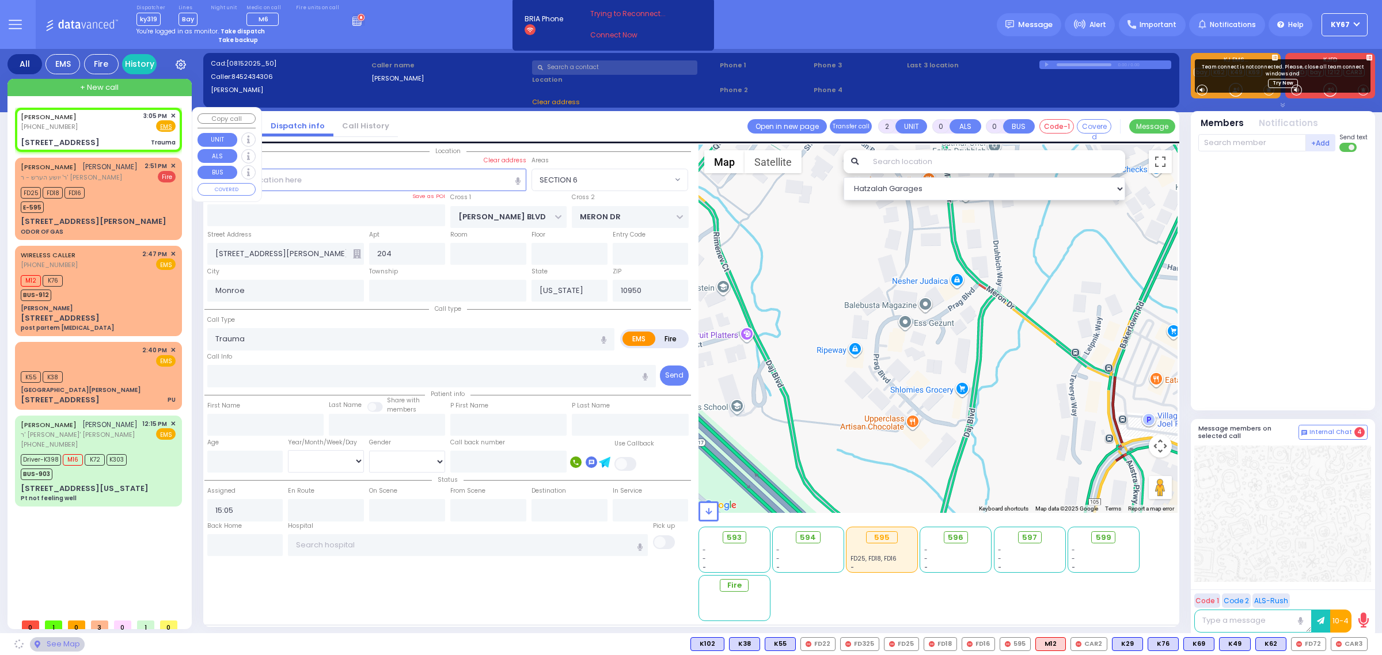
type input "[GEOGRAPHIC_DATA]"
type input "[STREET_ADDRESS]"
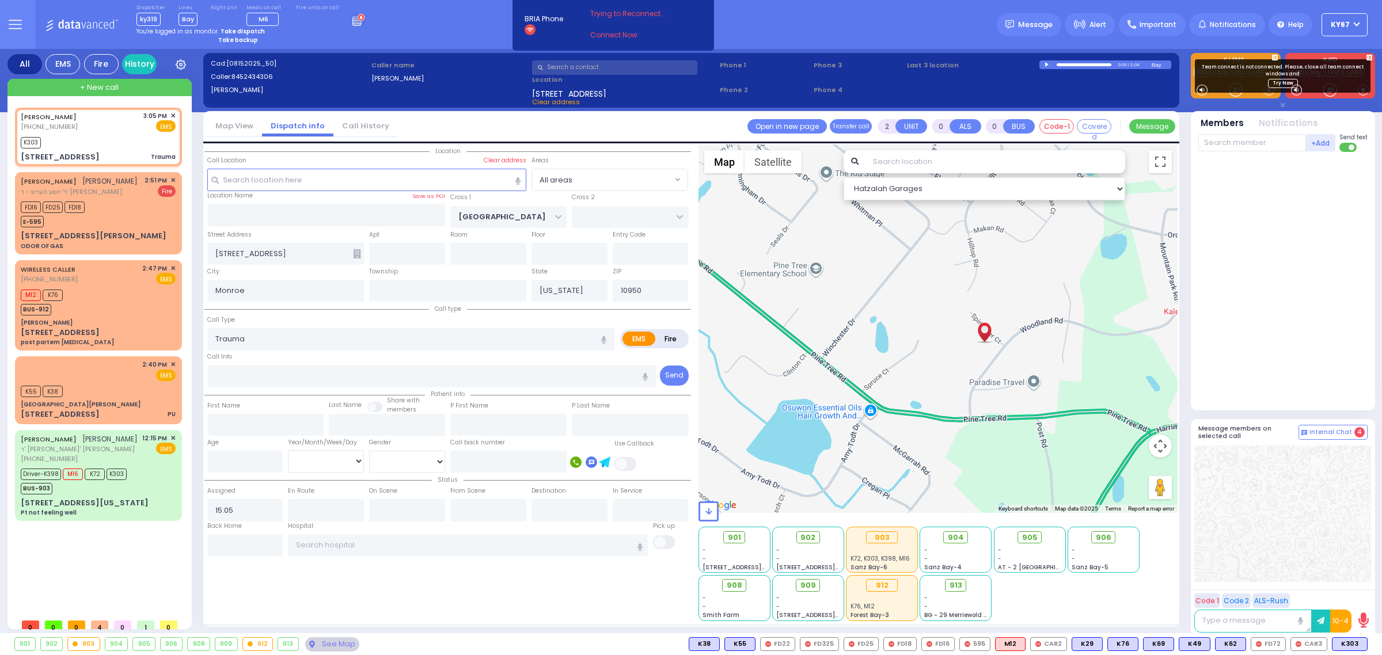
select select
radio input "true"
select select
type input "15:09"
select select "Hatzalah Garages"
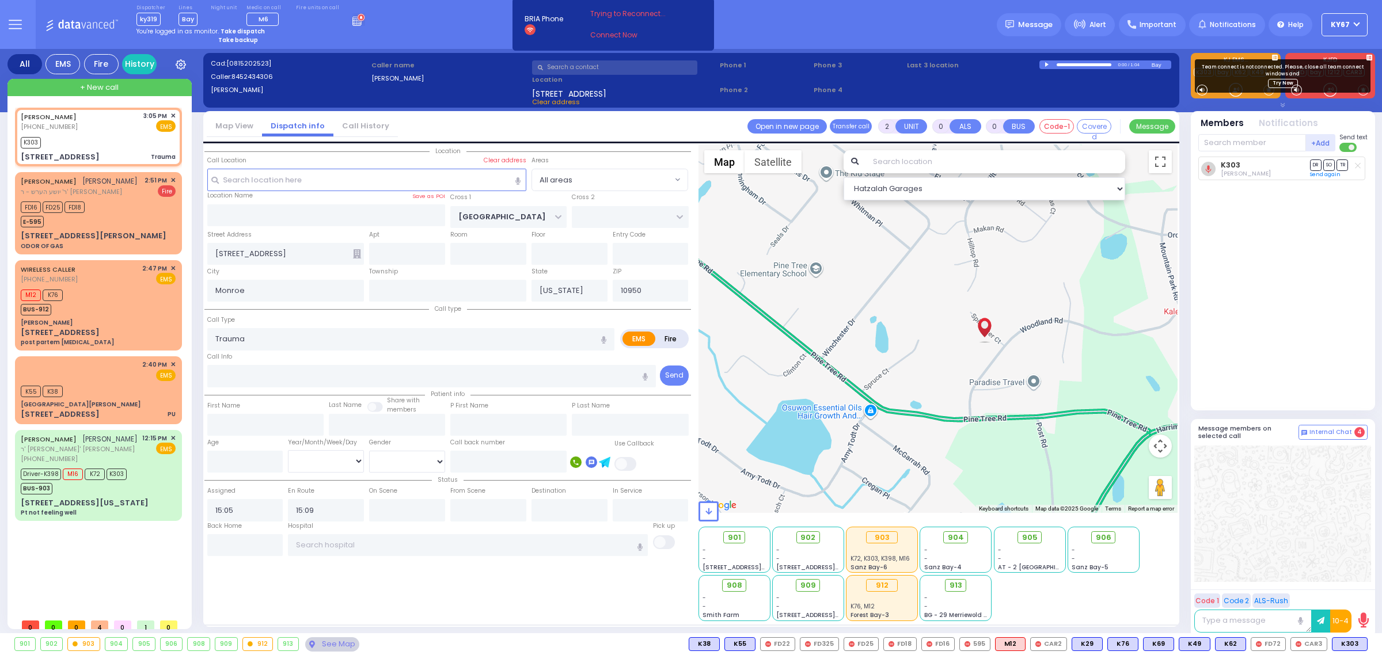
select select
radio input "true"
select select
select select "Hatzalah Garages"
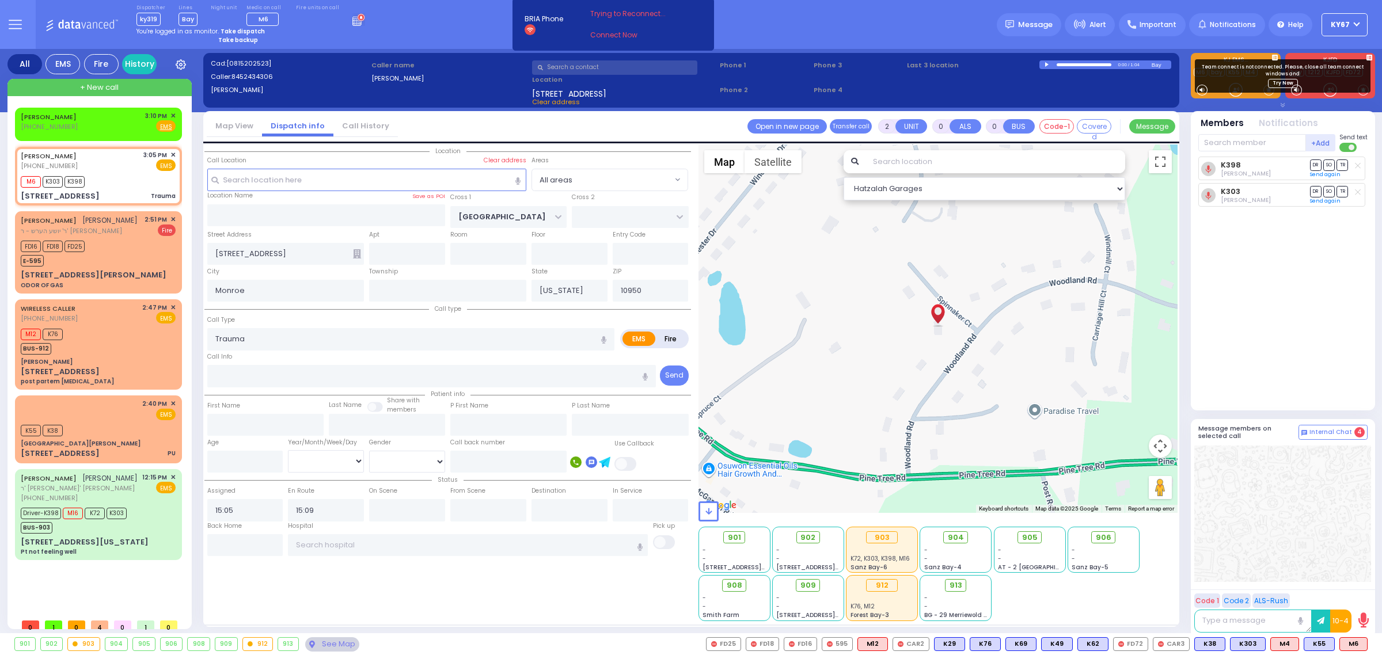
select select
radio input "true"
select select
select select "Hatzalah Garages"
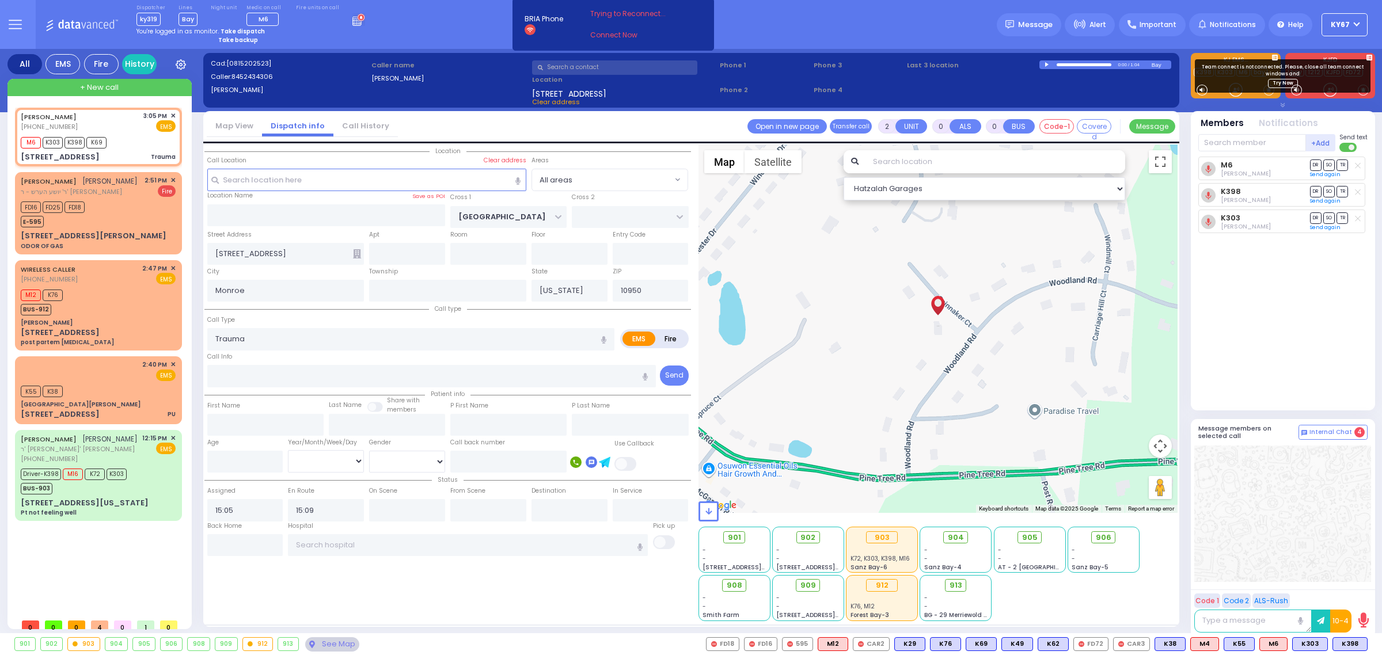
select select
radio input "true"
select select
select select "Hatzalah Garages"
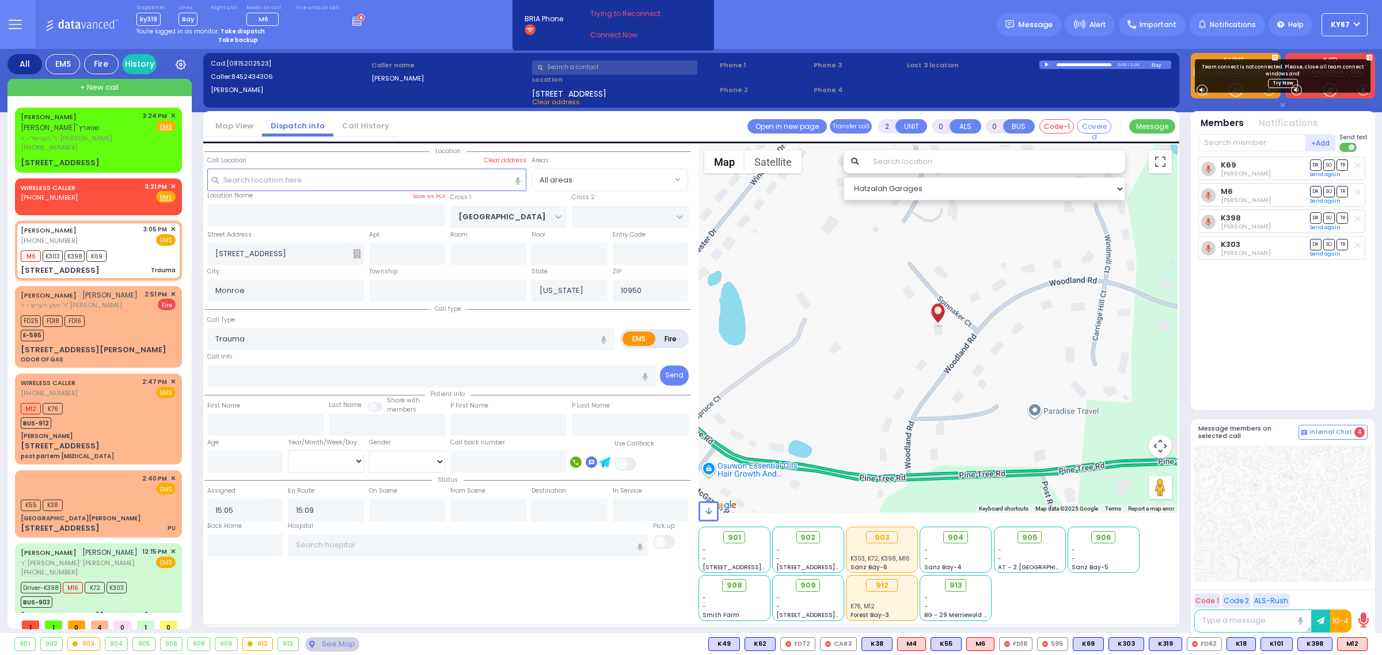
select select
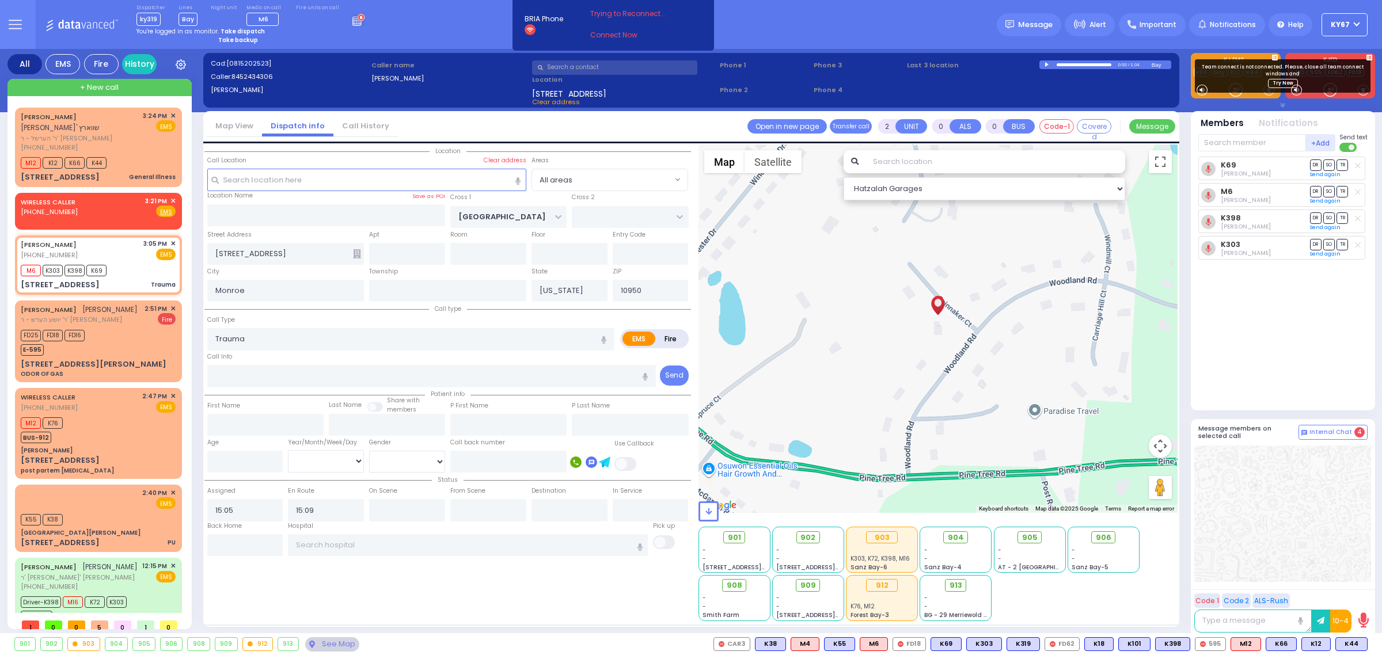
click at [505, 603] on div "Location" at bounding box center [447, 383] width 487 height 477
select select
radio input "true"
select select
select select "Hatzalah Garages"
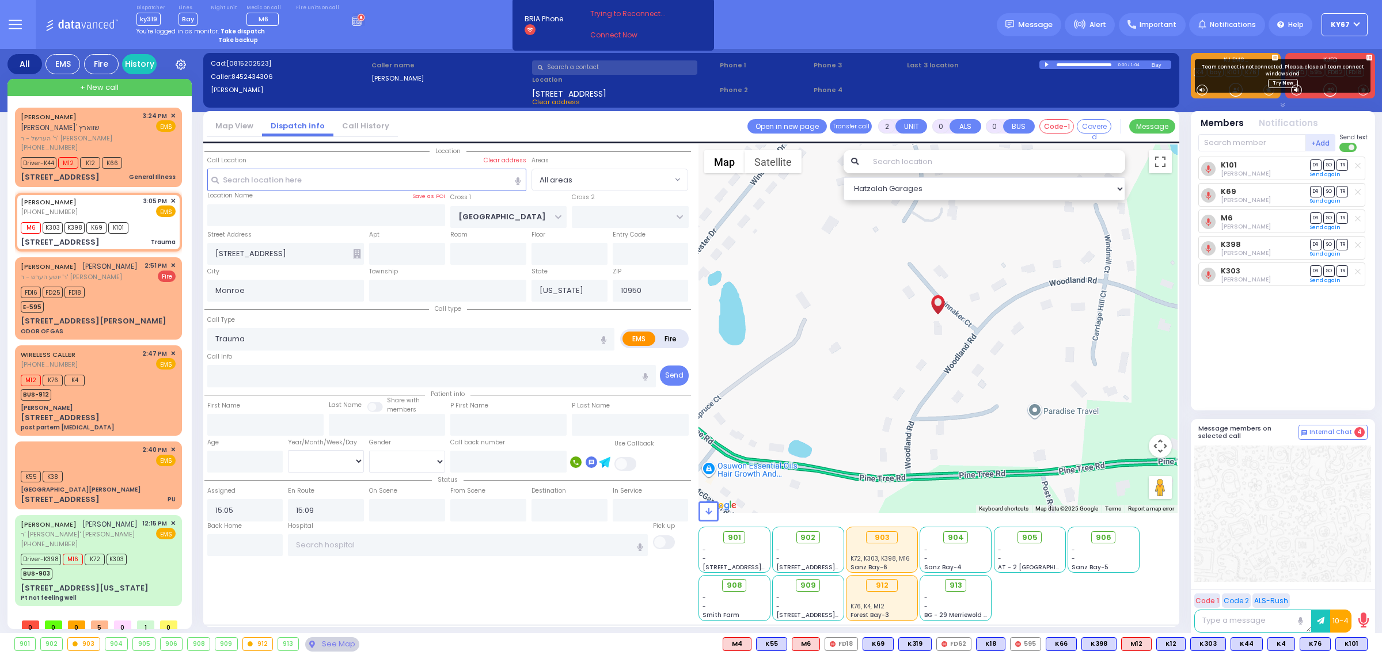
select select
radio input "true"
select select
type input "Westchester Medical Center-Woods Road"
select select "Hatzalah Garages"
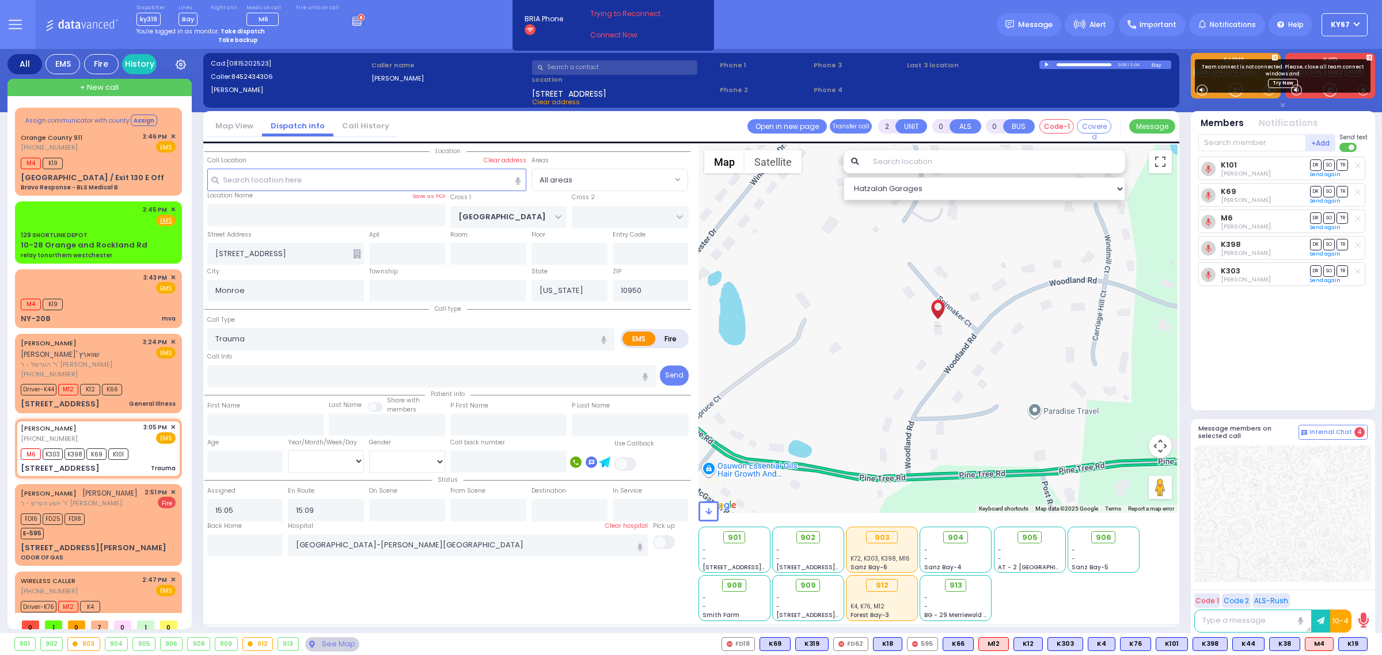
type input "6"
select select
radio input "true"
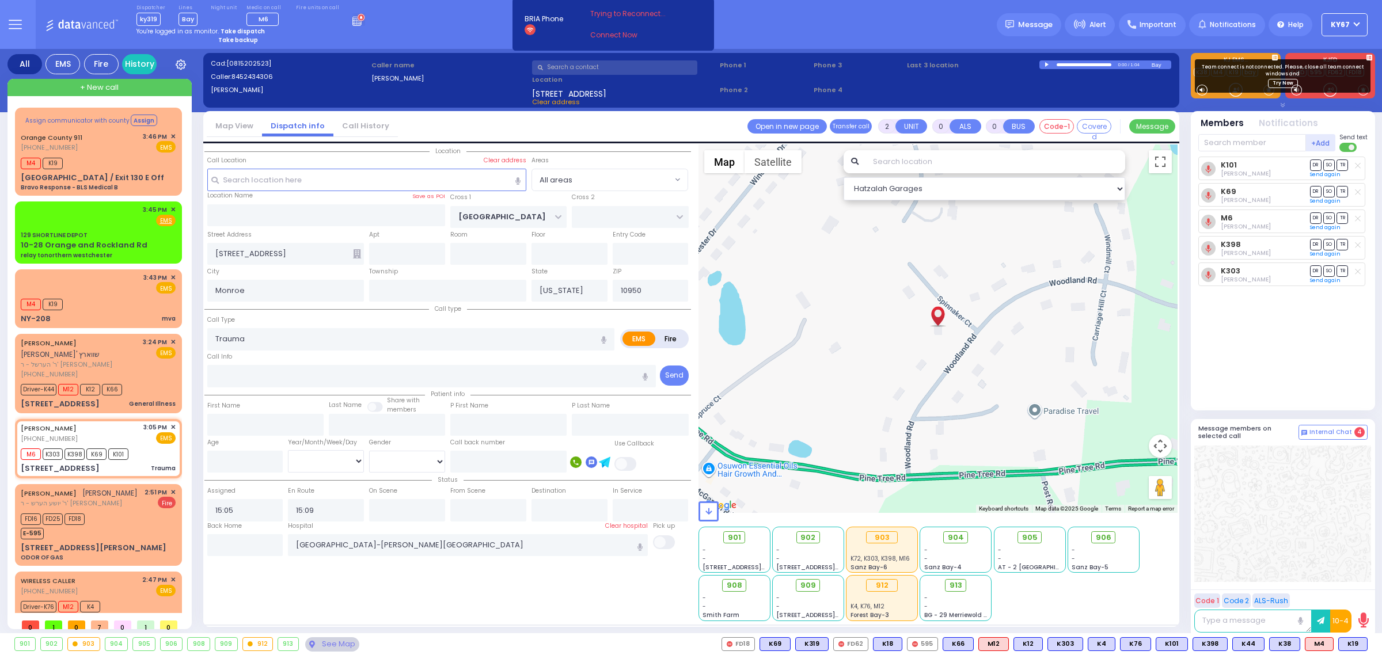
type input "Unknown"
select select "Year"
select select "Hatzalah Garages"
select select
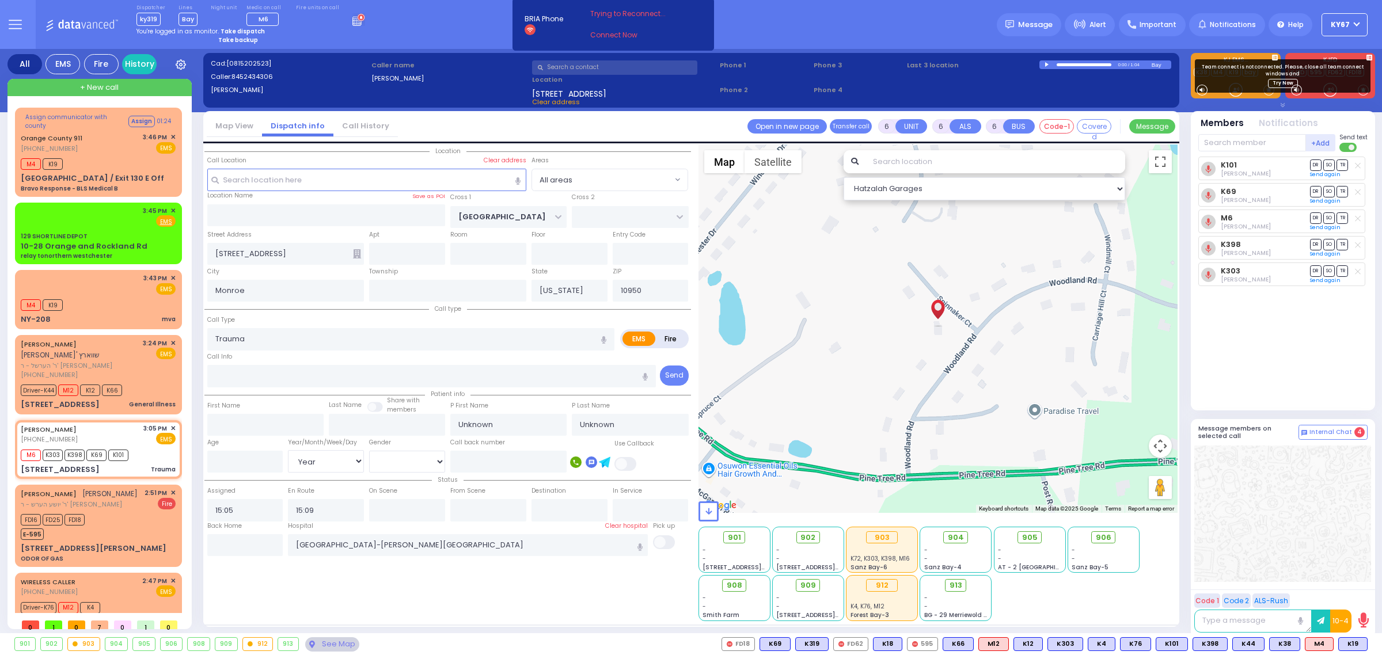
radio input "true"
type input "Shamshon"
type input "Fogel"
select select "Year"
radio input "true"
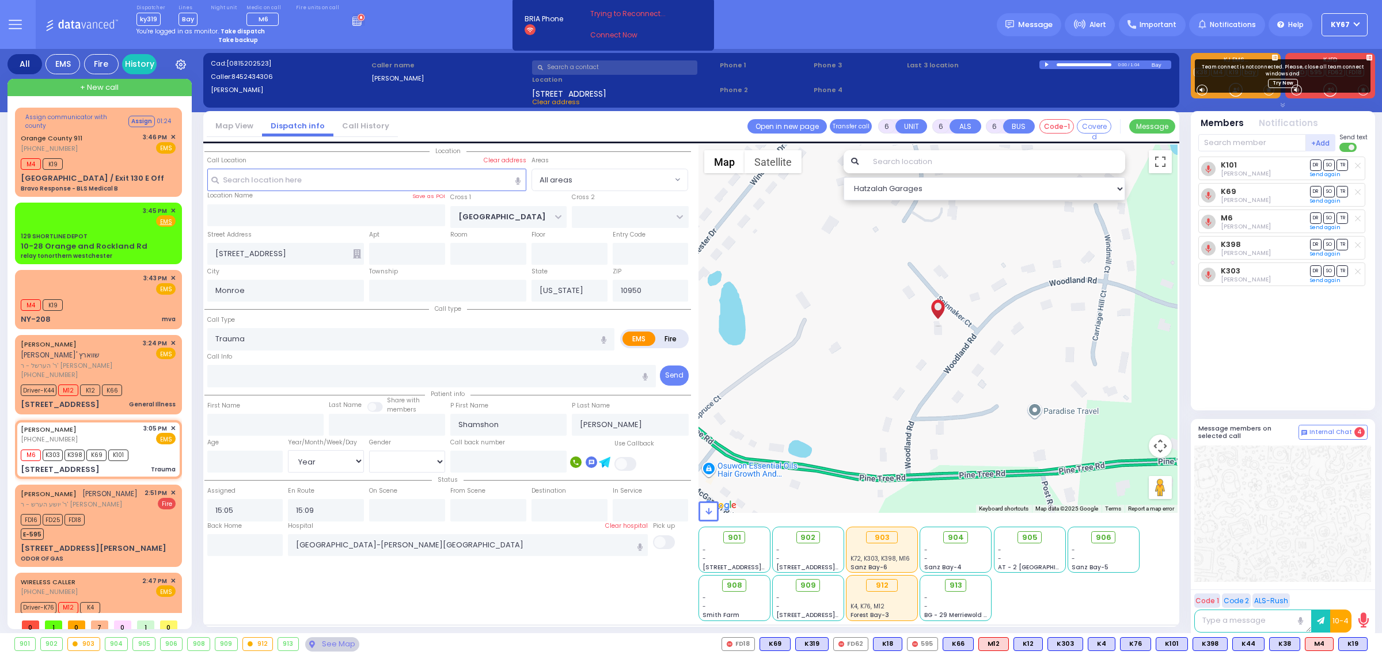
select select "Year"
select select "All areas"
select select "Hatzalah Garages"
select select
radio input "true"
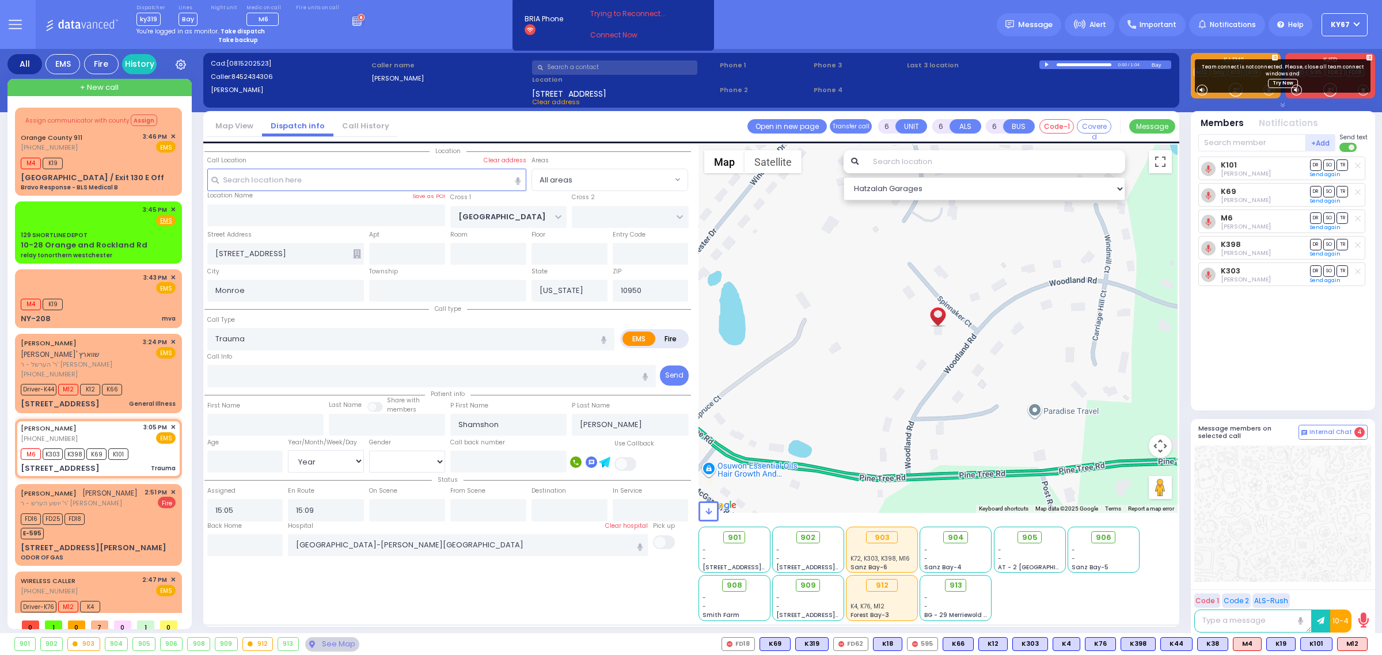
select select "Year"
radio input "true"
select select "Year"
select select "All areas"
select select "Hatzalah Garages"
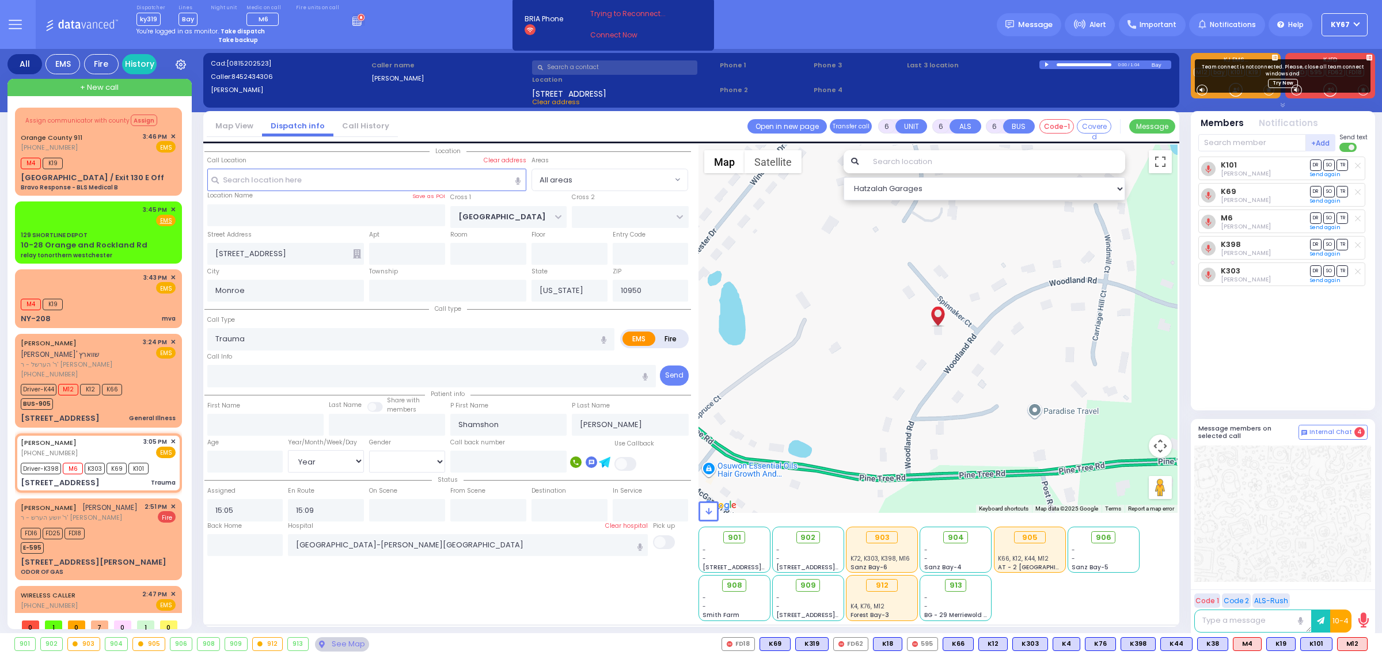
select select
radio input "true"
select select "Year"
radio input "true"
select select "Year"
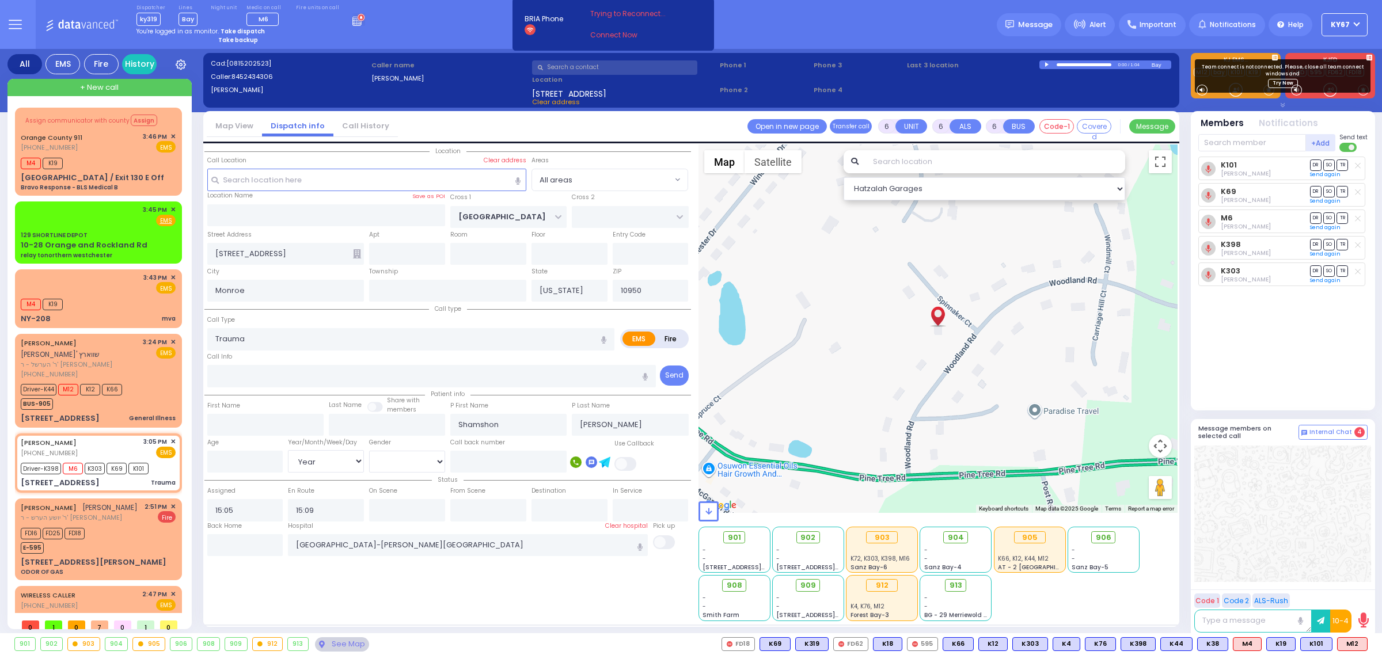
select select "All areas"
select select "Hatzalah Garages"
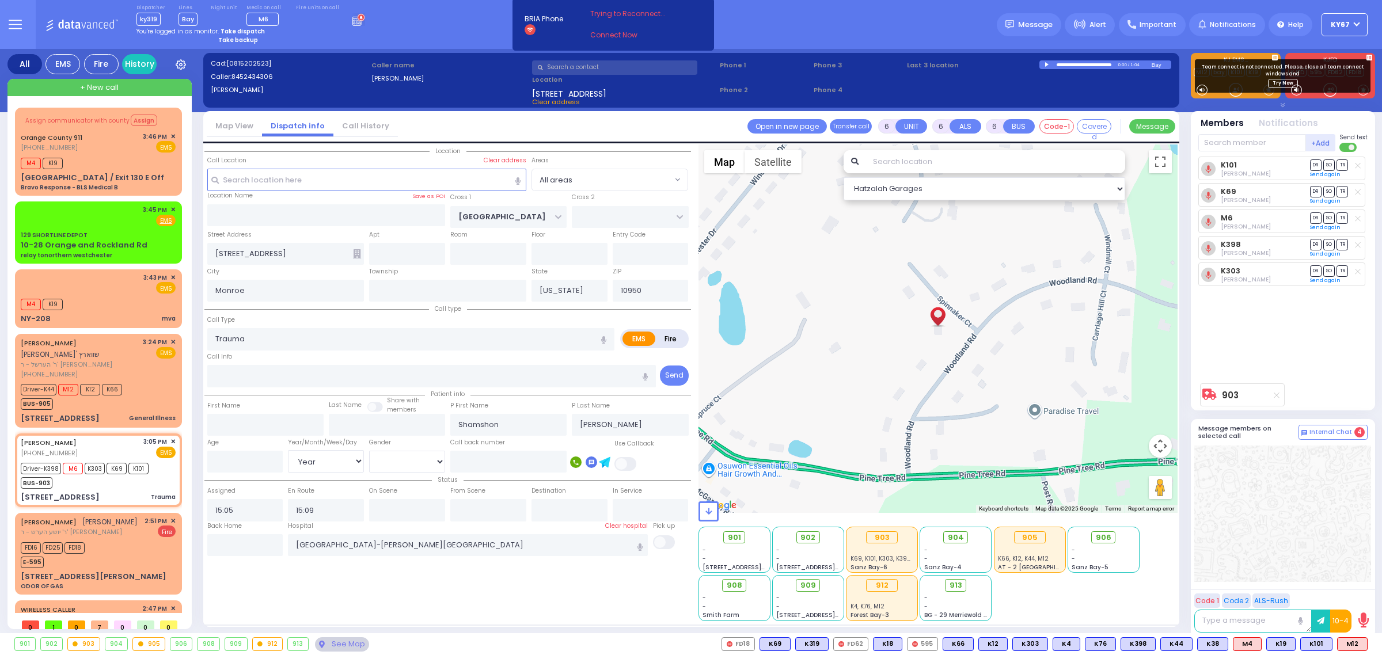
select select
radio input "true"
type input "8"
select select "Year"
select select "Hatzalah Garages"
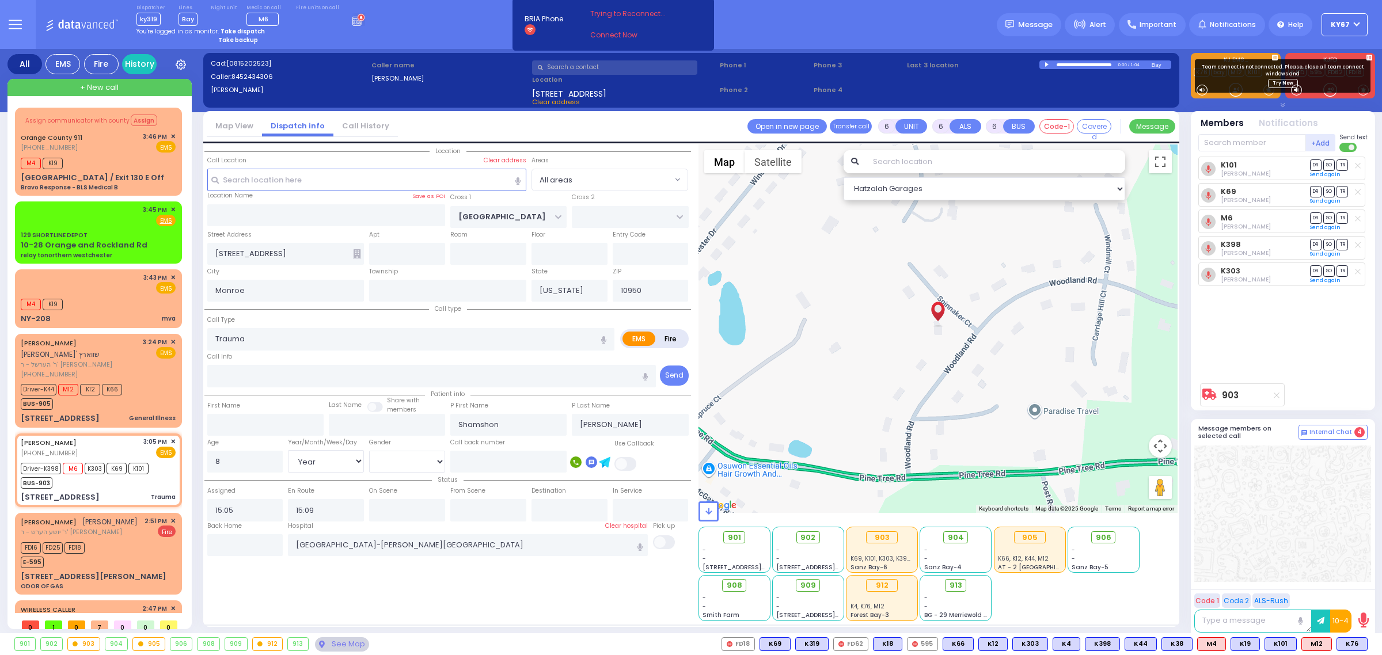
select select
radio input "true"
select select "Year"
radio input "true"
select select "Year"
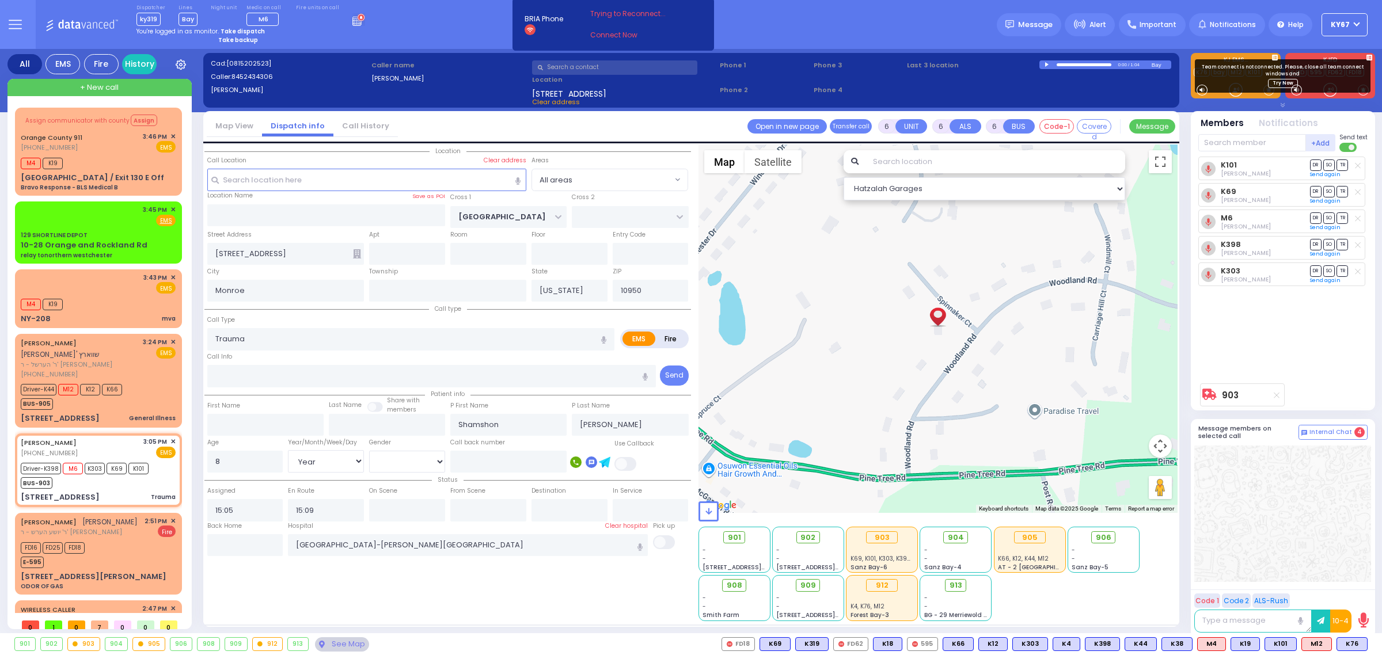
select select "All areas"
select select "Hatzalah Garages"
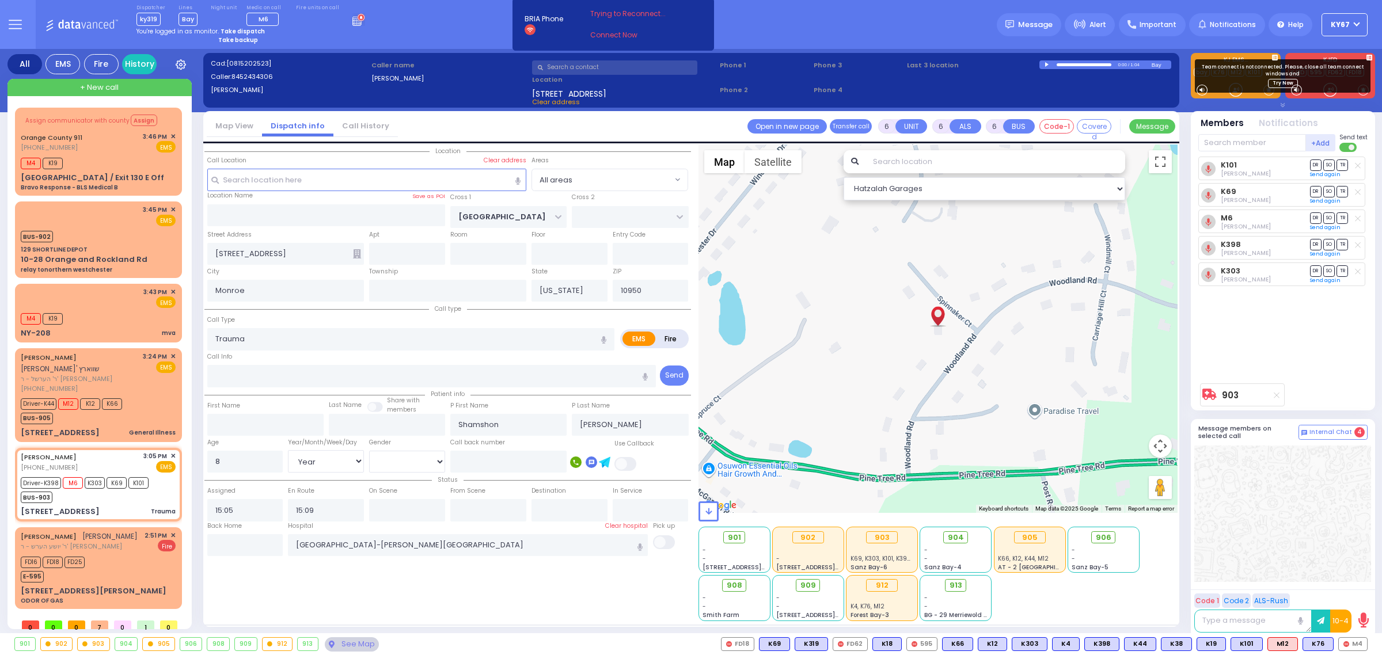
select select
radio input "true"
select select "Year"
type input "15:11"
type input "15:35"
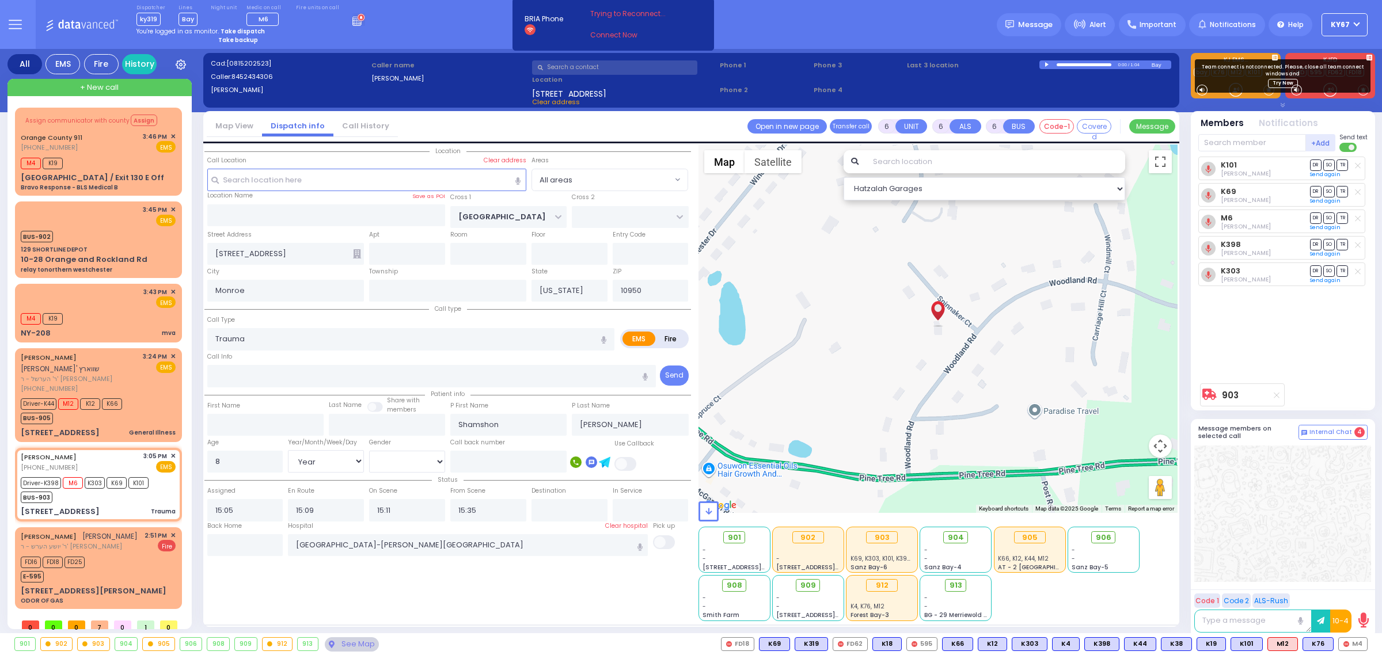
select select
radio input "true"
select select "Year"
radio input "true"
select select "Year"
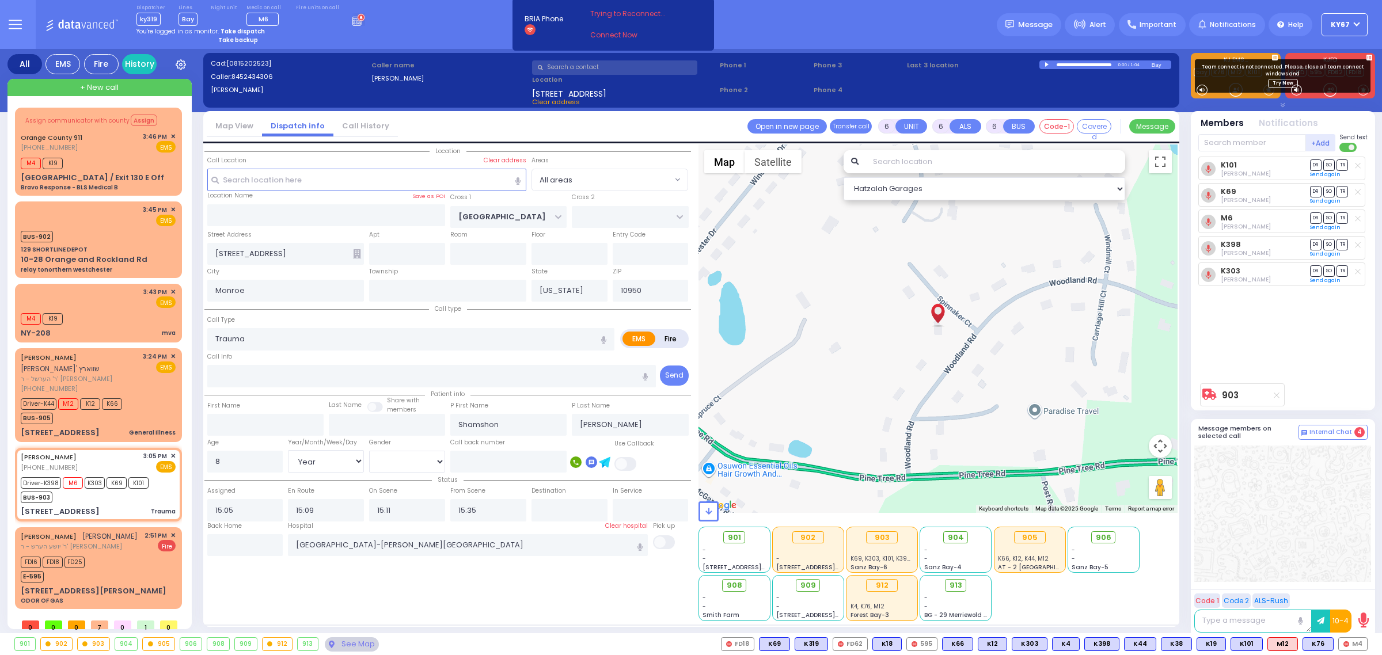
select select "All areas"
select select "Hatzalah Garages"
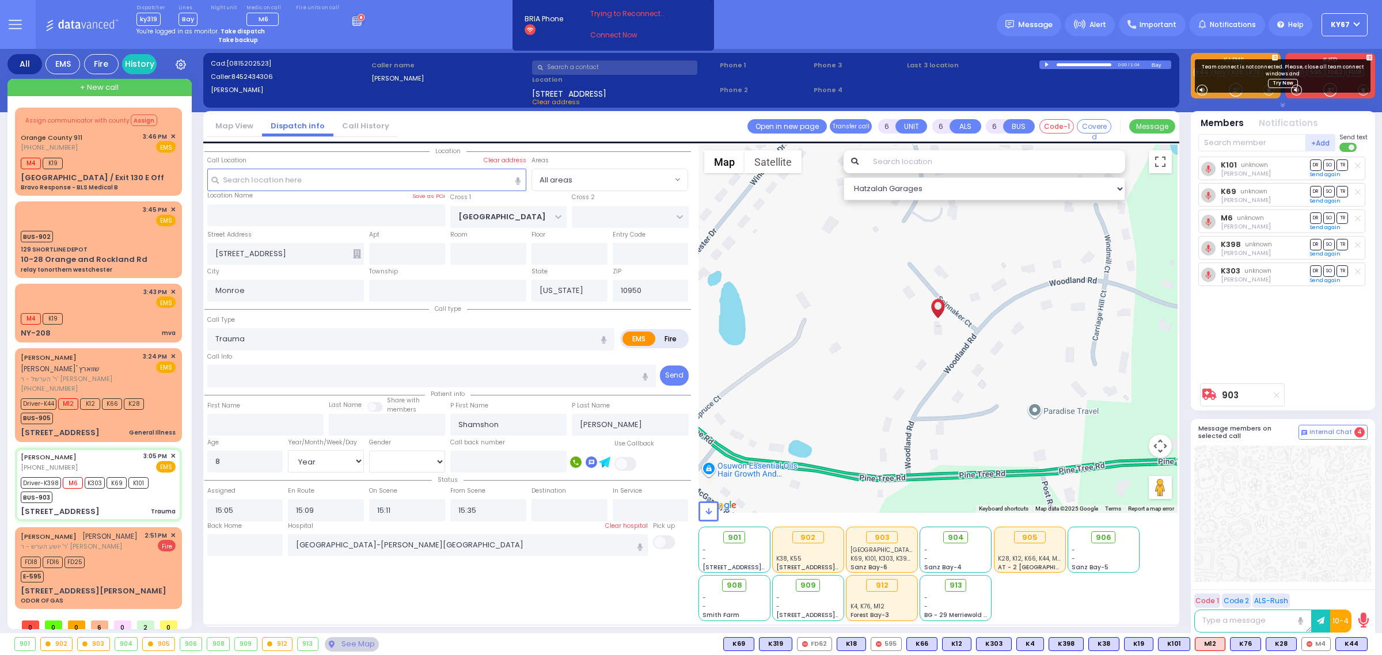
select select
radio input "true"
select select "Year"
select select "Hatzalah Garages"
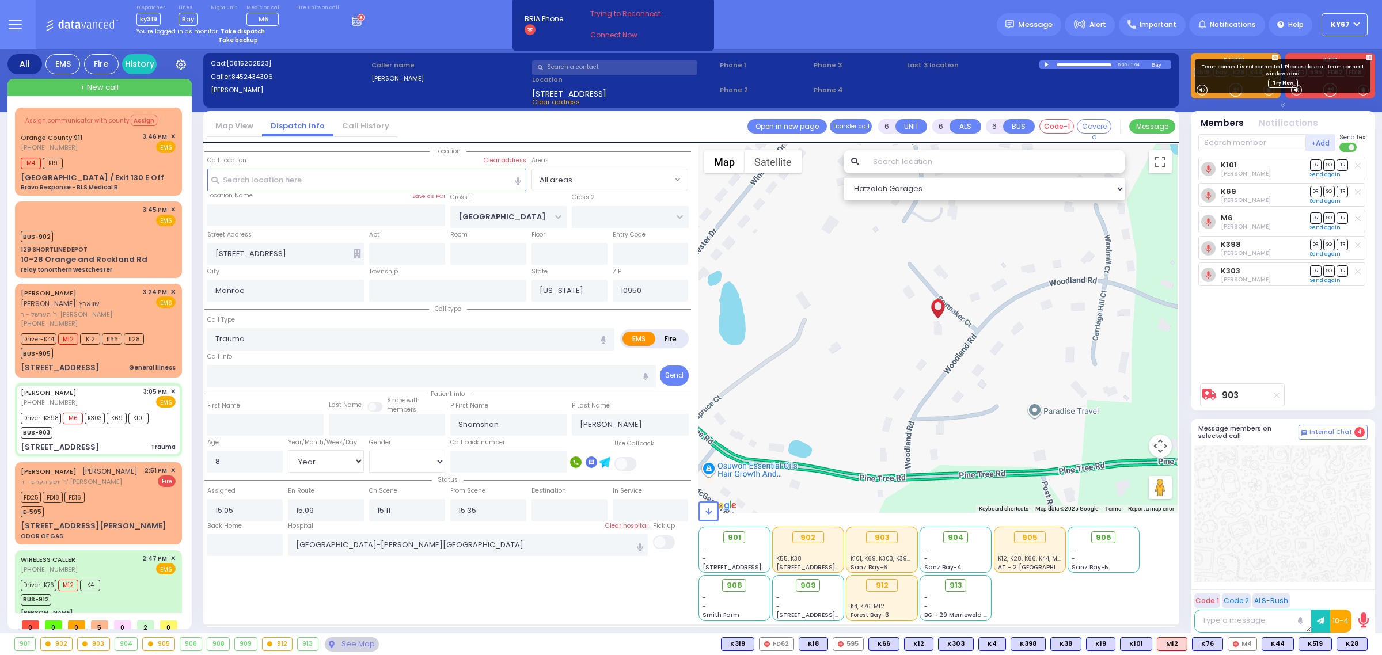
select select
radio input "true"
select select "Year"
select select "Hatzalah Garages"
select select
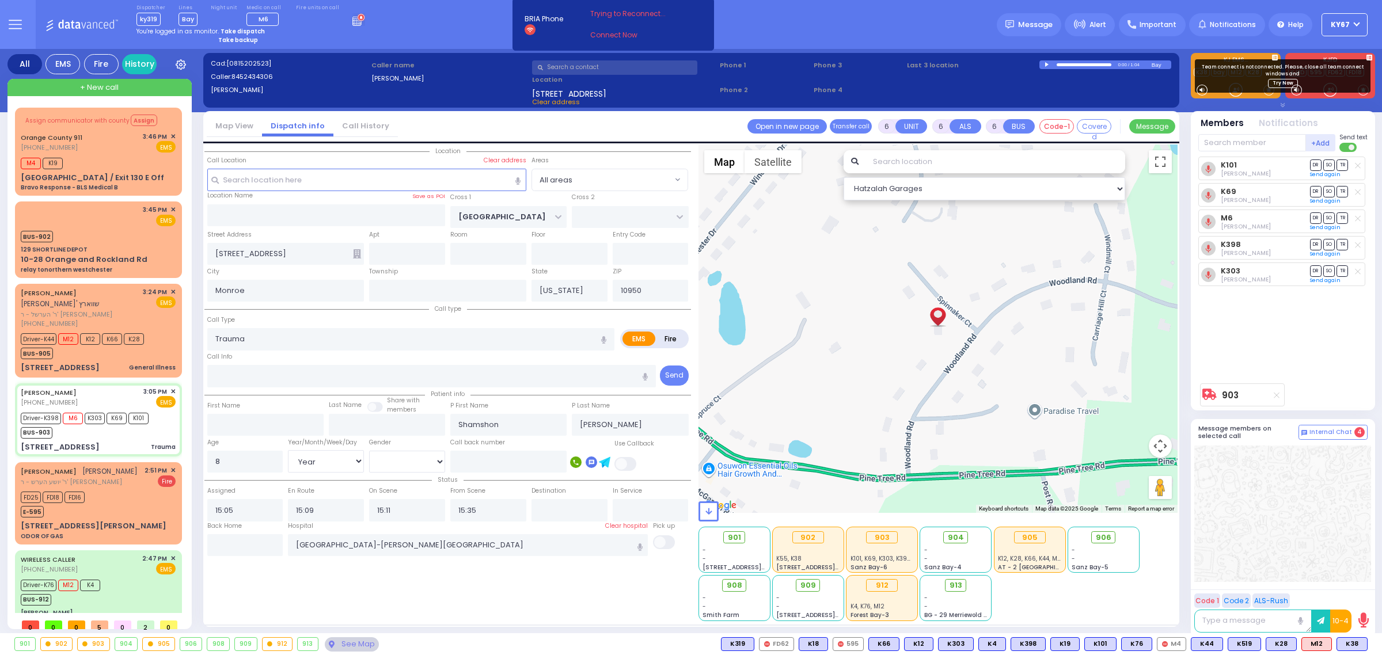
radio input "true"
select select "Year"
select select "[DEMOGRAPHIC_DATA]"
radio input "true"
select select "Year"
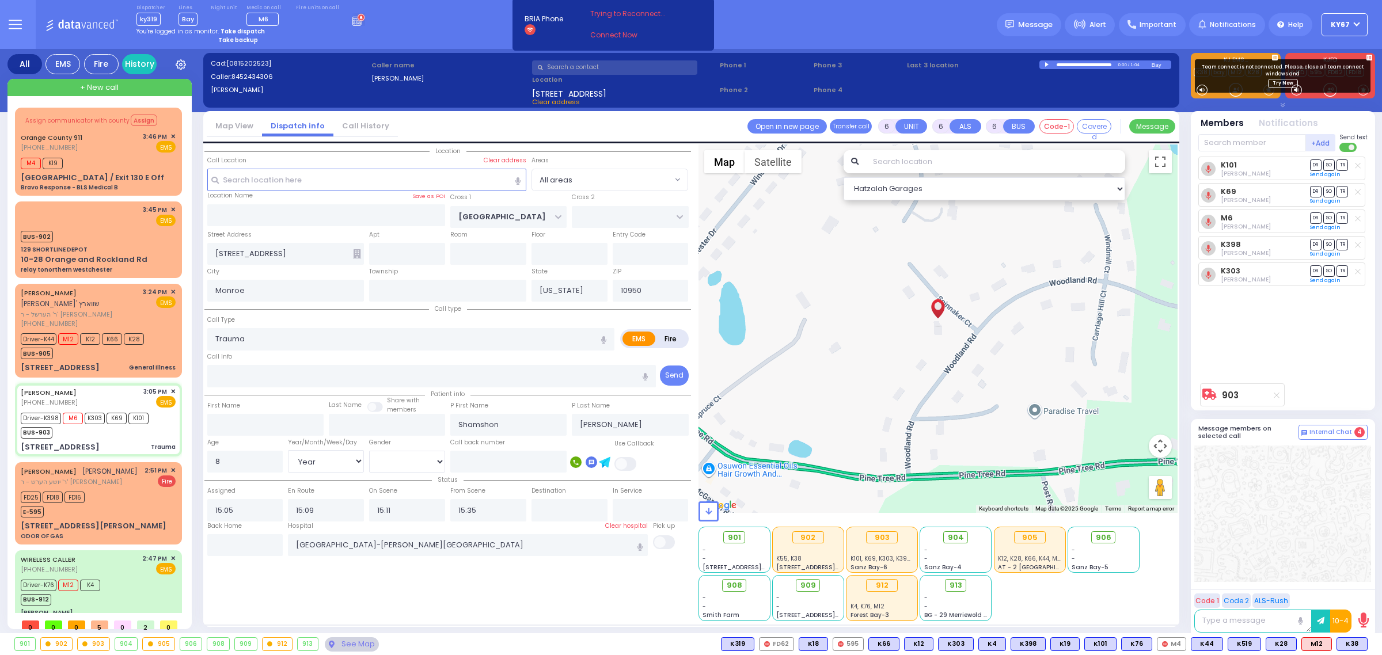
select select "[DEMOGRAPHIC_DATA]"
radio input "true"
select select "Year"
select select "[DEMOGRAPHIC_DATA]"
radio input "true"
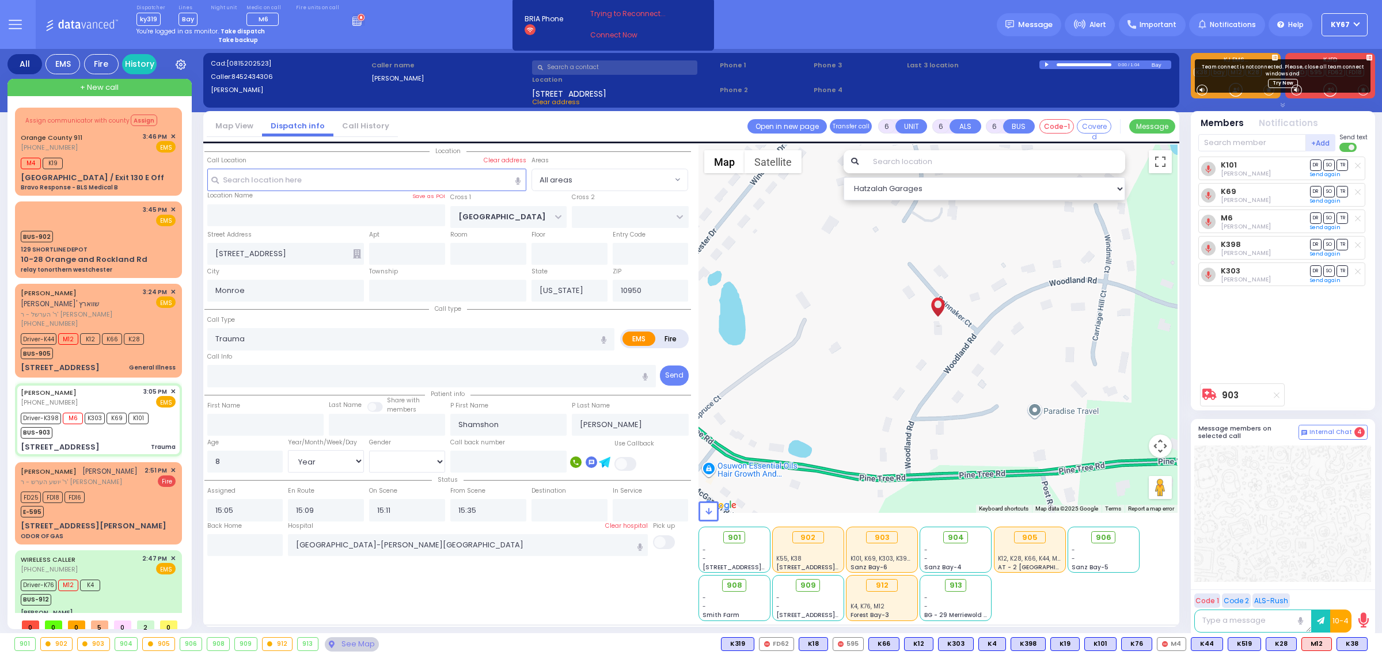
select select "Year"
select select "[DEMOGRAPHIC_DATA]"
radio input "true"
select select "Year"
select select "[DEMOGRAPHIC_DATA]"
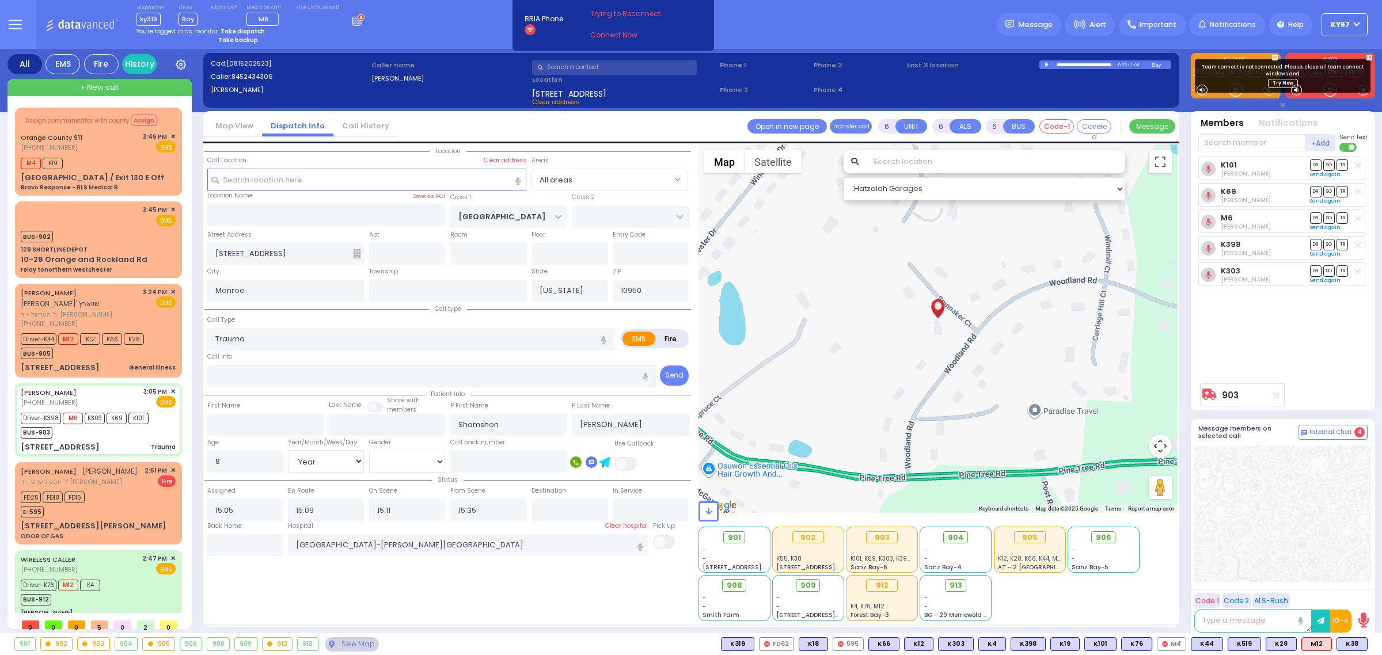
select select "All areas"
select select "Hatzalah Garages"
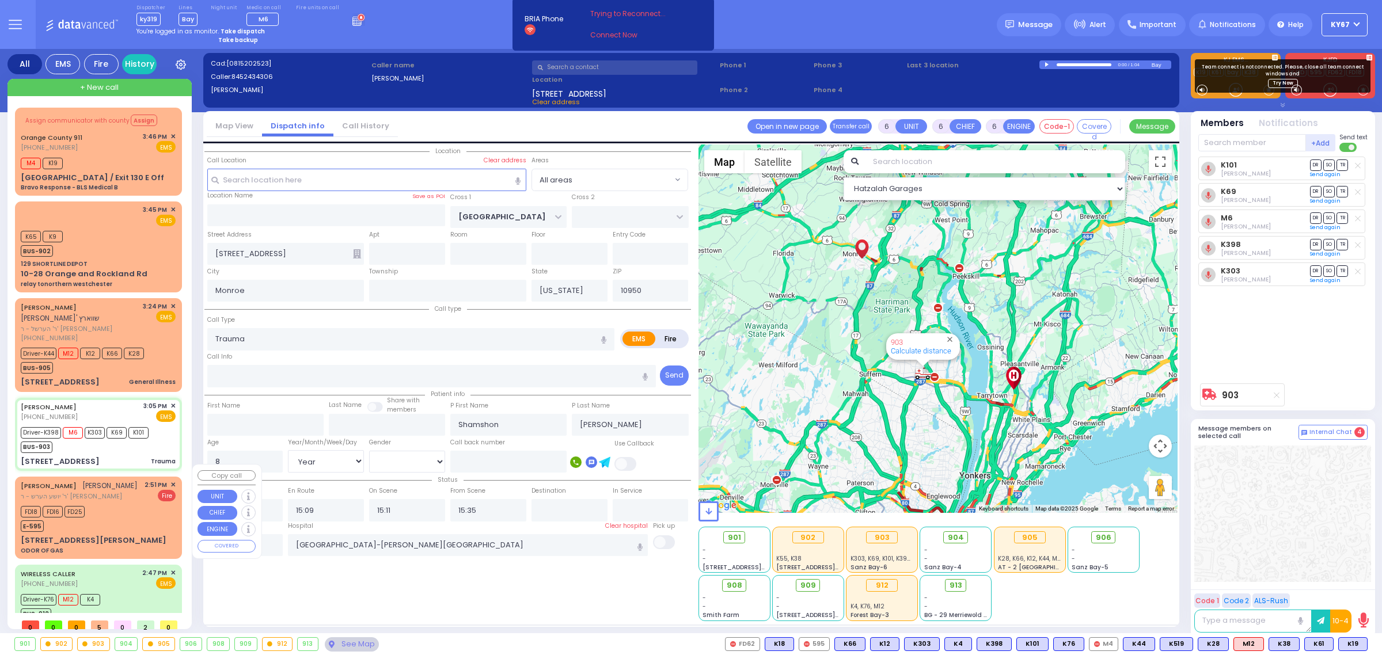
click at [171, 480] on span "✕" at bounding box center [172, 485] width 5 height 10
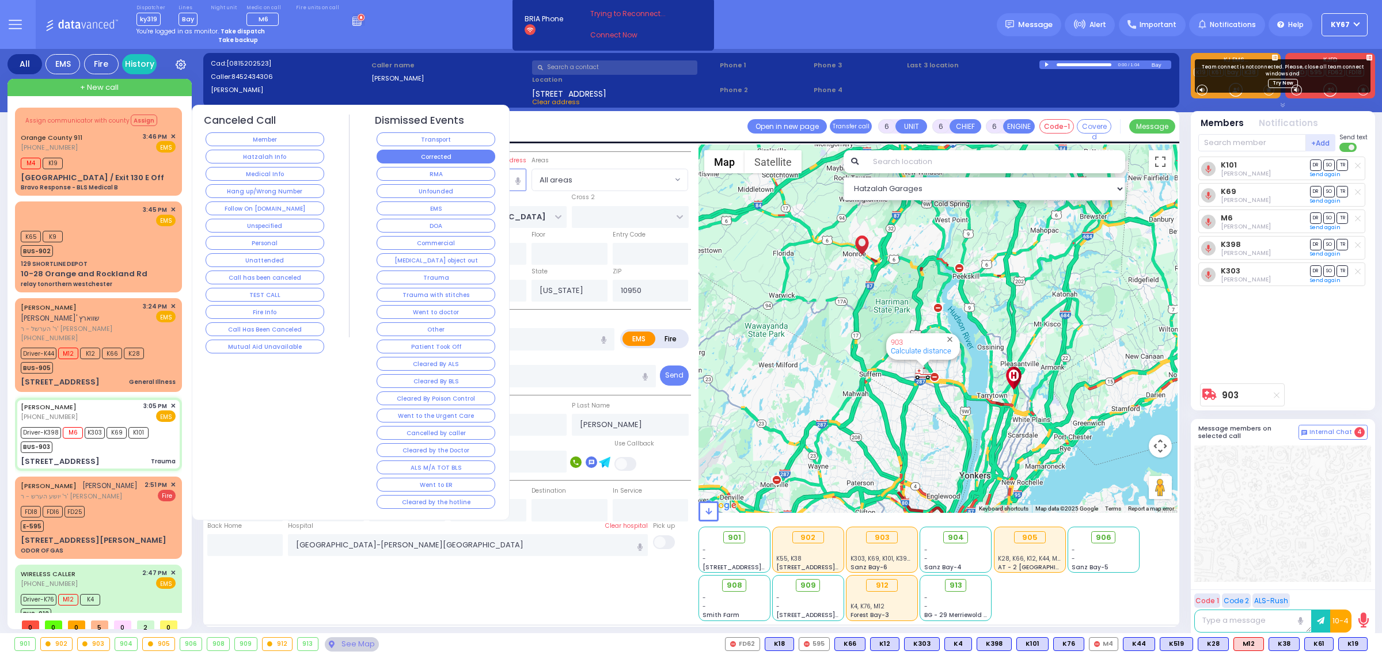
click at [441, 158] on button "Corrected" at bounding box center [436, 157] width 119 height 14
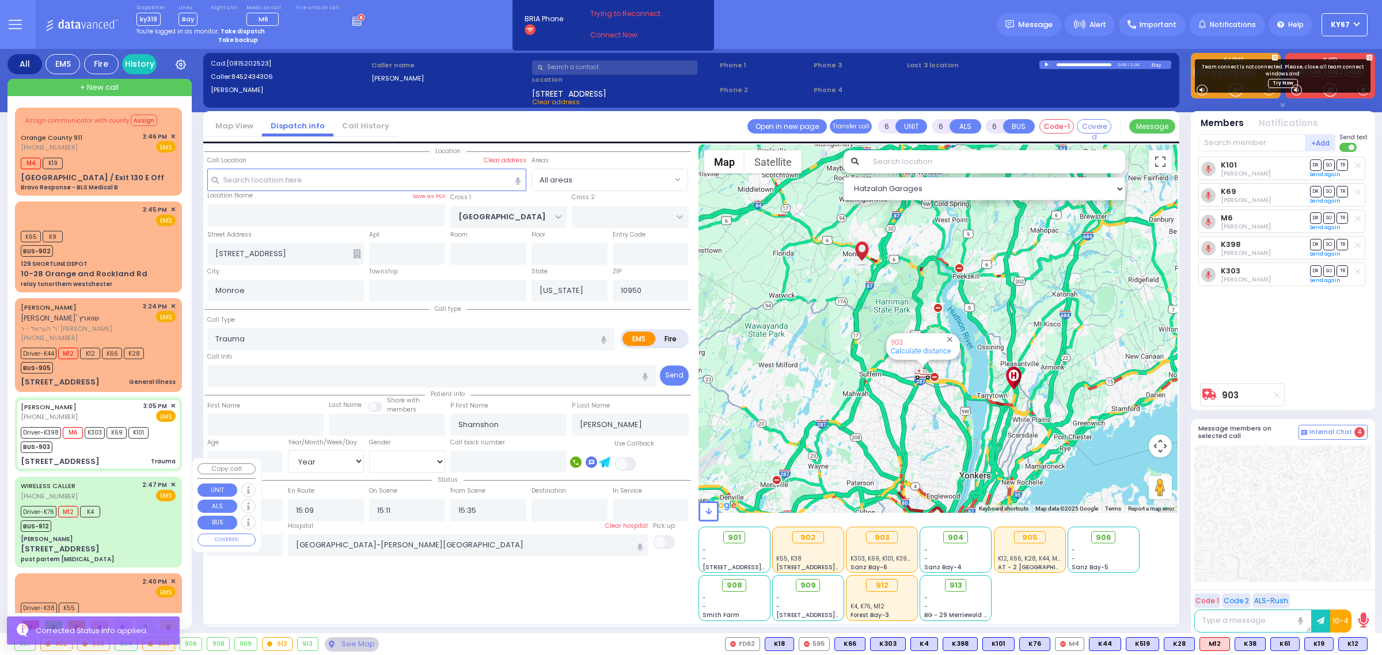
scroll to position [26, 0]
